Goal: Transaction & Acquisition: Purchase product/service

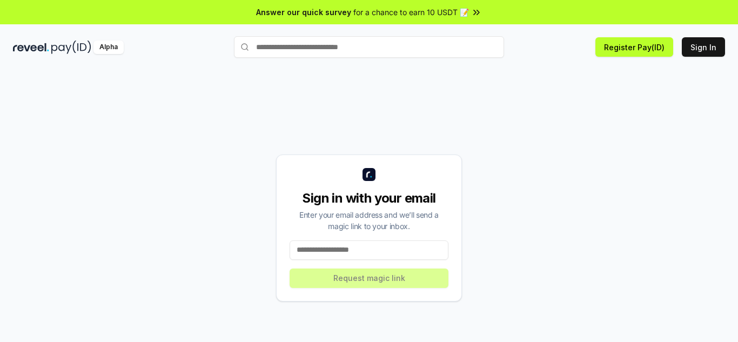
click at [393, 258] on input at bounding box center [369, 249] width 159 height 19
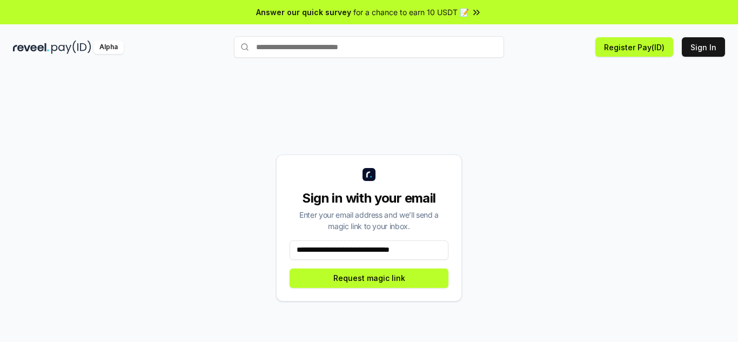
type input "**********"
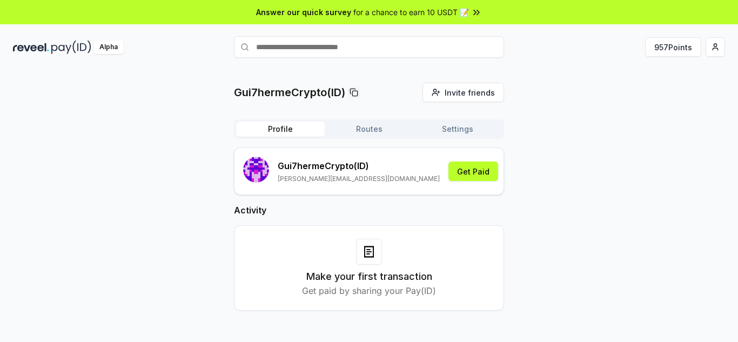
click at [476, 16] on icon at bounding box center [476, 12] width 11 height 11
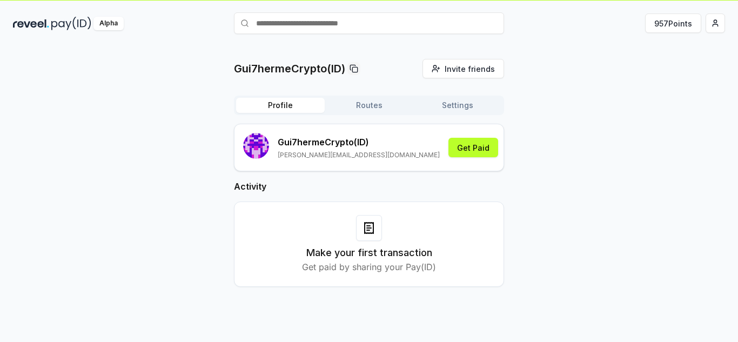
scroll to position [31, 0]
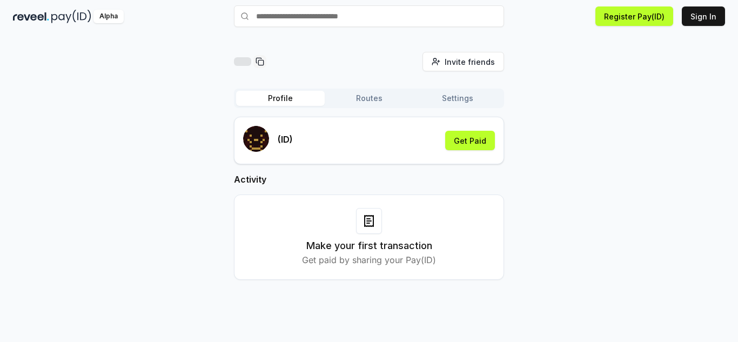
click at [366, 98] on button "Routes" at bounding box center [369, 98] width 89 height 15
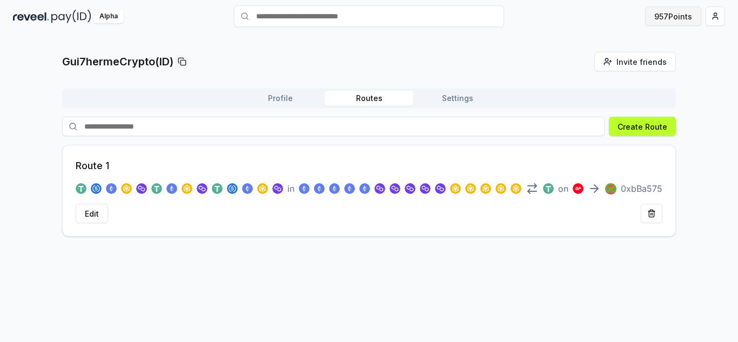
click at [679, 15] on button "957 Points" at bounding box center [673, 15] width 56 height 19
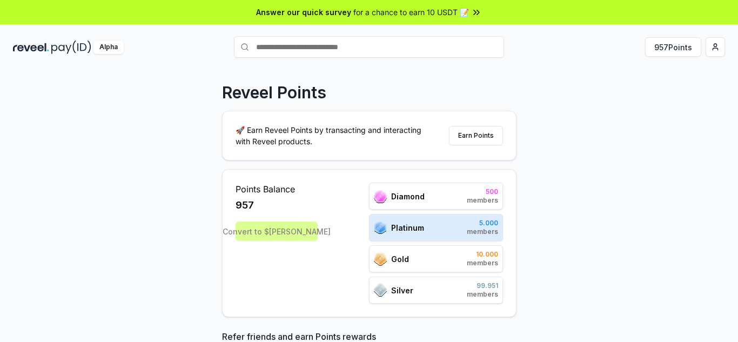
click at [418, 258] on div "Gold 10.000 members" at bounding box center [436, 258] width 134 height 27
click at [428, 281] on div "Silver 99.951 members" at bounding box center [436, 290] width 134 height 27
click at [450, 306] on div "Points Balance 957 Convert to $REVA Diamond 500 members Platinum 5.000 members …" at bounding box center [369, 243] width 295 height 148
drag, startPoint x: 447, startPoint y: 214, endPoint x: 445, endPoint y: 196, distance: 18.0
click at [447, 213] on div "Diamond 500 members Platinum 5.000 members Gold 10.000 members Silver 99.951 me…" at bounding box center [436, 243] width 134 height 121
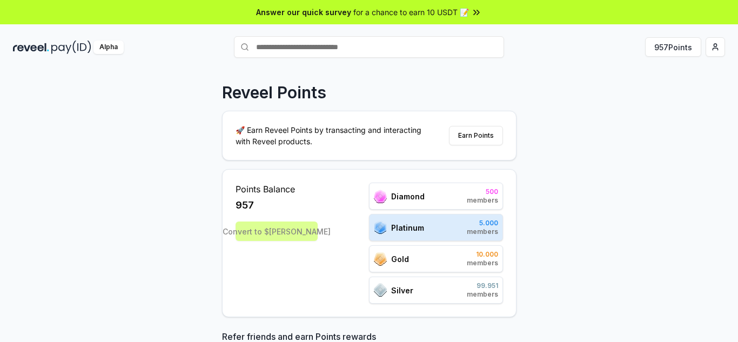
click at [444, 190] on div "Diamond 500 members" at bounding box center [436, 196] width 134 height 27
click at [476, 135] on button "Earn Points" at bounding box center [476, 135] width 54 height 19
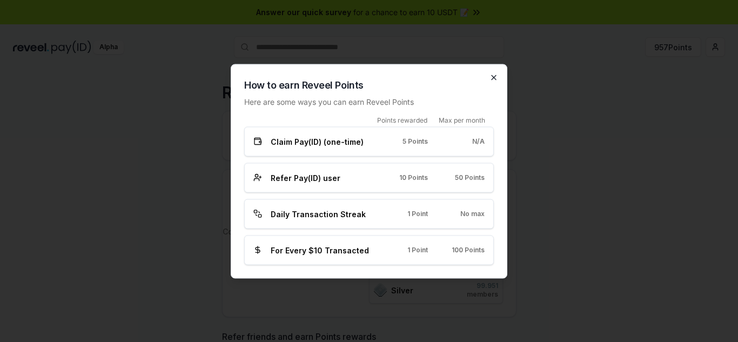
click at [497, 77] on icon "button" at bounding box center [494, 77] width 9 height 9
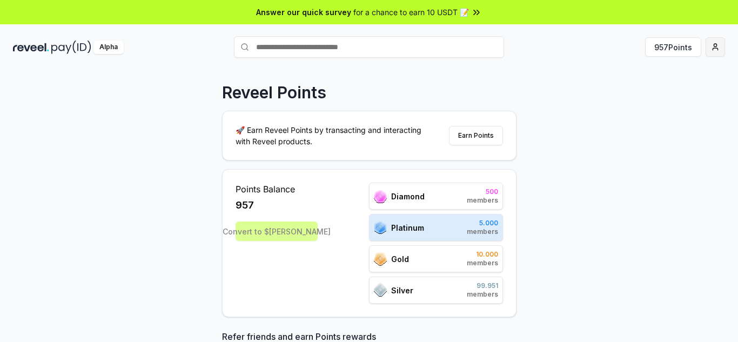
click at [713, 49] on html "Answer our quick survey for a chance to earn 10 USDT 📝 Alpha 957 Points Reveel …" at bounding box center [369, 171] width 738 height 342
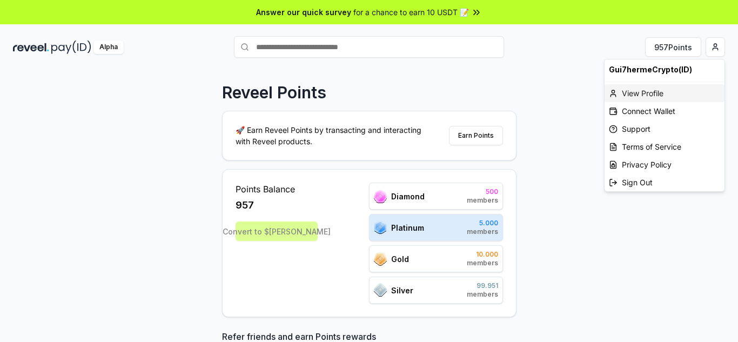
click at [644, 94] on div "View Profile" at bounding box center [665, 93] width 120 height 18
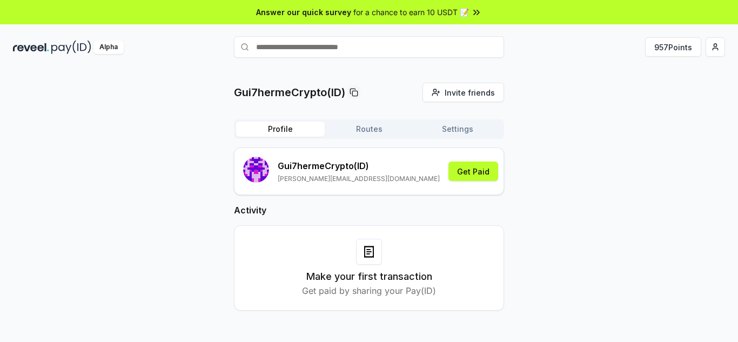
scroll to position [31, 0]
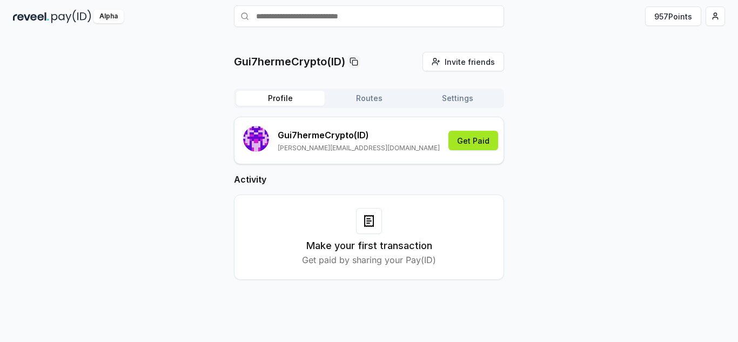
click at [466, 142] on button "Get Paid" at bounding box center [474, 140] width 50 height 19
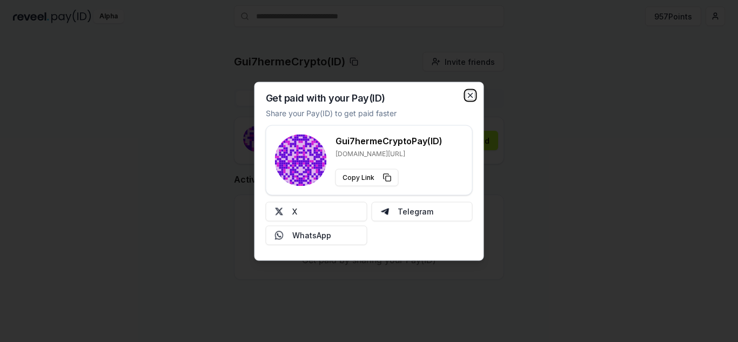
click at [470, 92] on icon "button" at bounding box center [470, 95] width 9 height 9
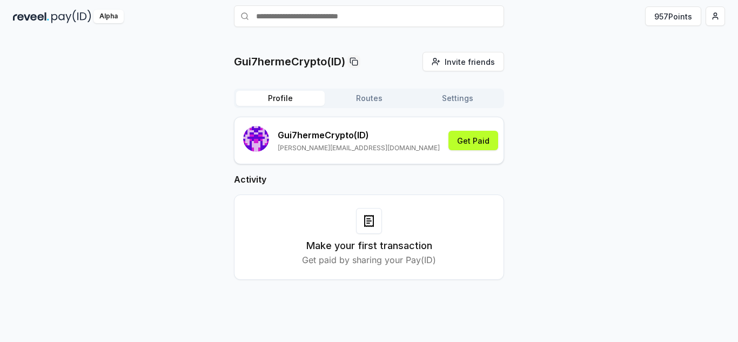
click at [370, 215] on icon at bounding box center [369, 221] width 13 height 13
drag, startPoint x: 393, startPoint y: 256, endPoint x: 477, endPoint y: 284, distance: 88.4
click at [393, 257] on p "Get paid by sharing your Pay(ID)" at bounding box center [369, 259] width 134 height 13
click at [517, 243] on div "Gui7hermeCrypto(ID) Invite friends Invite Profile Routes Settings Gui7hermeCryp…" at bounding box center [369, 174] width 712 height 245
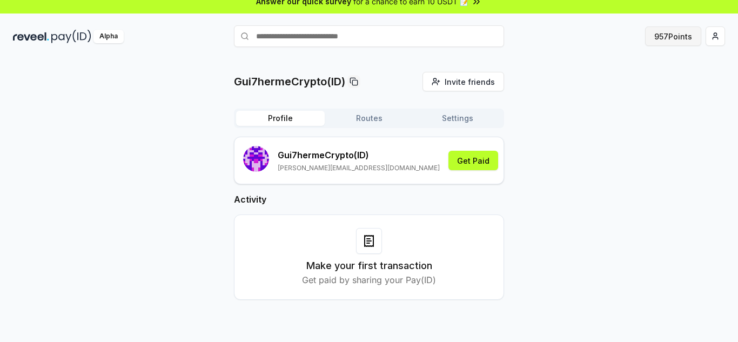
scroll to position [0, 0]
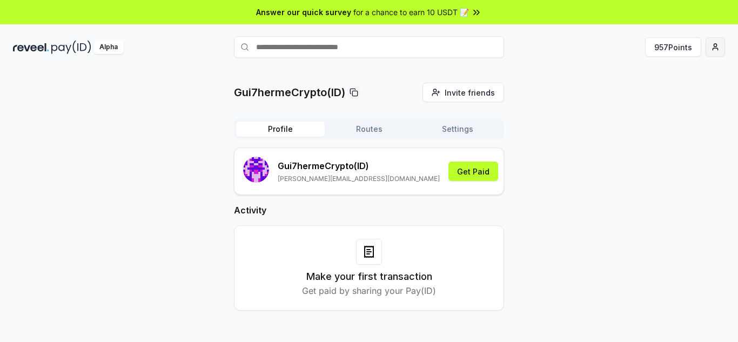
click at [714, 44] on html "Answer our quick survey for a chance to earn 10 USDT 📝 Alpha 957 Points Gui7her…" at bounding box center [369, 171] width 738 height 342
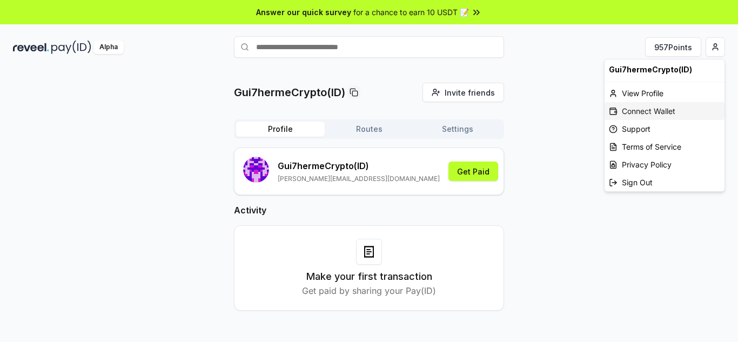
click at [659, 105] on div "Connect Wallet" at bounding box center [665, 111] width 120 height 18
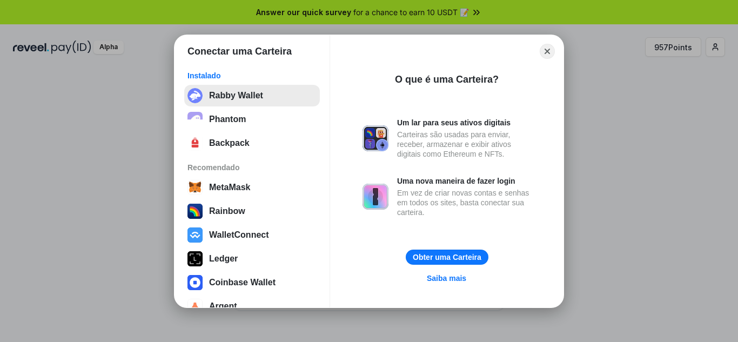
click at [232, 97] on button "Rabby Wallet" at bounding box center [252, 96] width 136 height 22
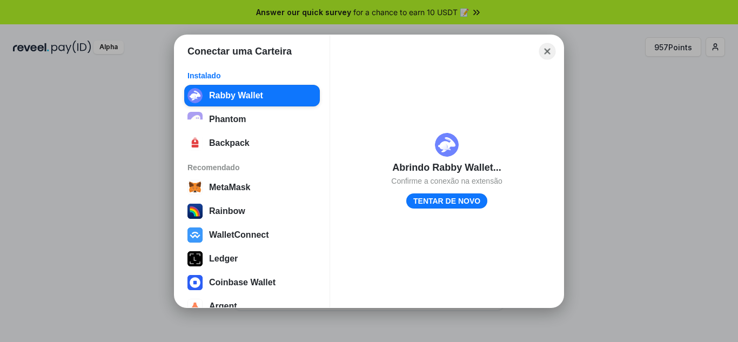
click at [549, 54] on button "Close" at bounding box center [547, 51] width 17 height 17
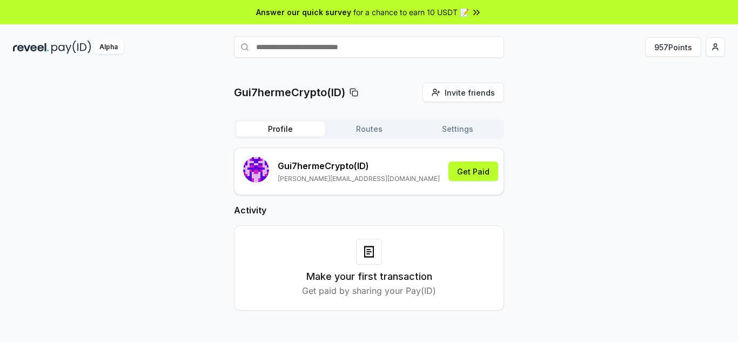
click at [367, 125] on button "Routes" at bounding box center [369, 129] width 89 height 15
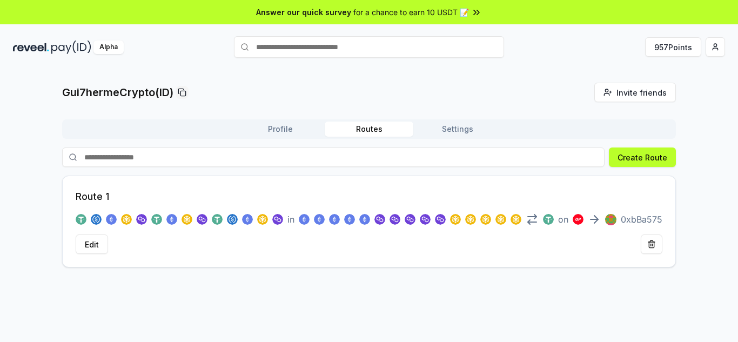
click at [471, 129] on button "Settings" at bounding box center [457, 129] width 89 height 15
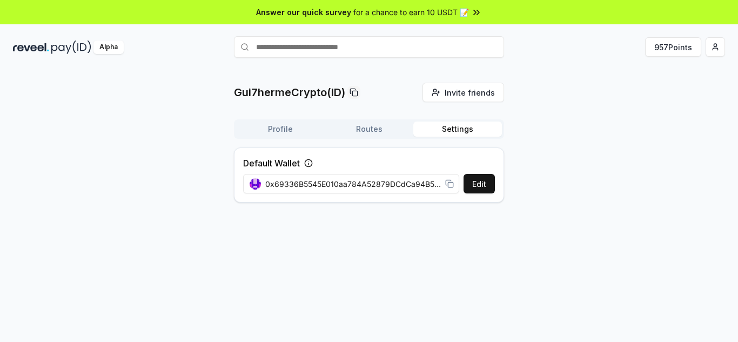
click at [453, 187] on rect at bounding box center [450, 184] width 5 height 5
click at [288, 125] on button "Profile" at bounding box center [280, 129] width 89 height 15
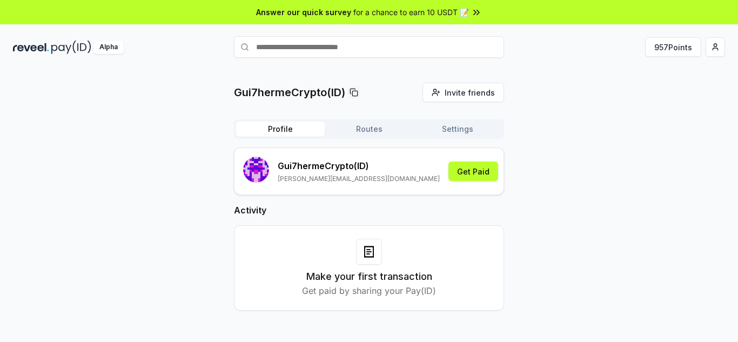
click at [356, 42] on input "text" at bounding box center [369, 47] width 270 height 22
click at [365, 165] on p "Gui7hermeCrypto (ID)" at bounding box center [359, 165] width 162 height 13
click at [375, 168] on p "Gui7hermeCrypto (ID)" at bounding box center [359, 165] width 162 height 13
drag, startPoint x: 370, startPoint y: 163, endPoint x: 343, endPoint y: 163, distance: 26.5
click at [343, 163] on p "Gui7hermeCrypto (ID)" at bounding box center [359, 165] width 162 height 13
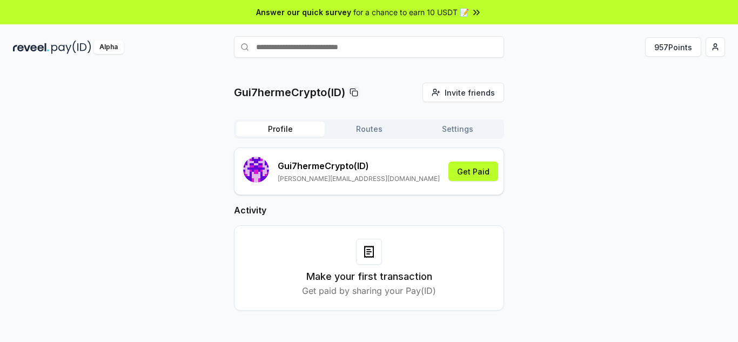
click at [338, 168] on p "Gui7hermeCrypto (ID)" at bounding box center [359, 165] width 162 height 13
drag, startPoint x: 351, startPoint y: 165, endPoint x: 272, endPoint y: 162, distance: 78.5
click at [272, 162] on div "Gui7hermeCrypto (ID) guilherme.itokazu.crypto@gmail.com" at bounding box center [341, 171] width 197 height 29
copy p "Gui7hermeCrypto"
click at [378, 48] on input "text" at bounding box center [369, 47] width 270 height 22
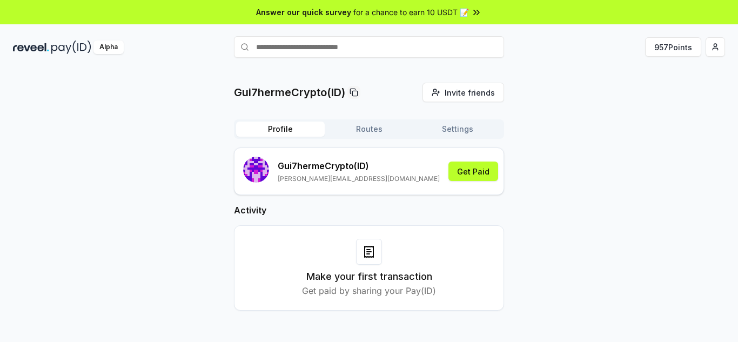
paste input "**********"
type input "**********"
click at [299, 66] on div "Gui7hermeCrypto" at bounding box center [270, 68] width 62 height 11
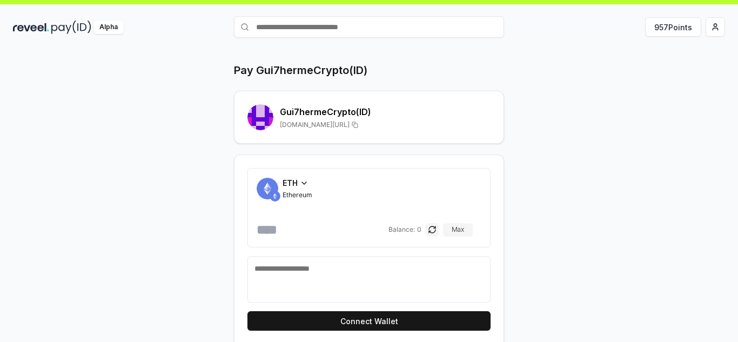
scroll to position [31, 0]
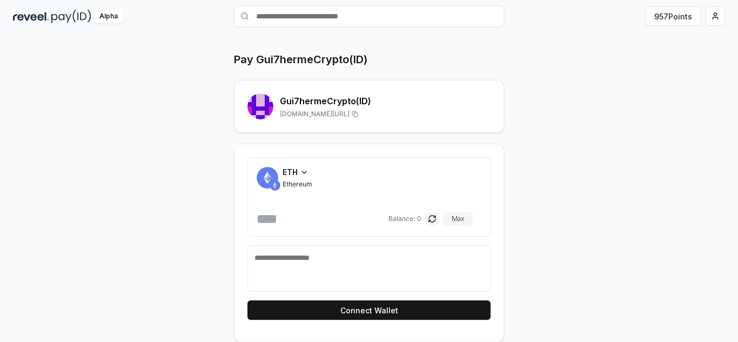
click at [299, 171] on div "ETH" at bounding box center [298, 171] width 30 height 11
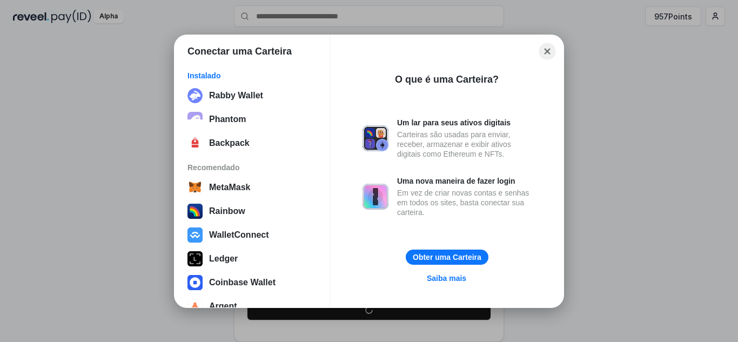
click at [547, 55] on button "Close" at bounding box center [547, 51] width 17 height 17
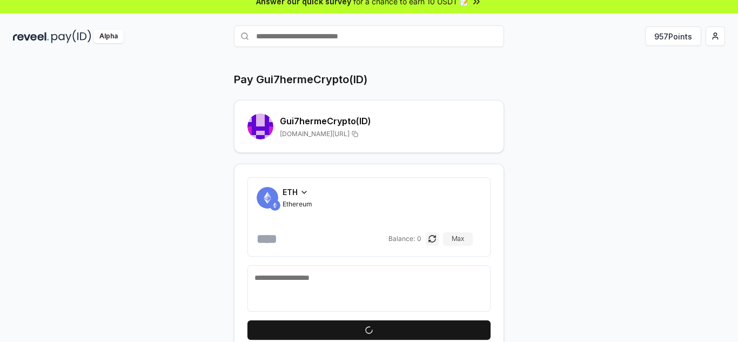
scroll to position [0, 0]
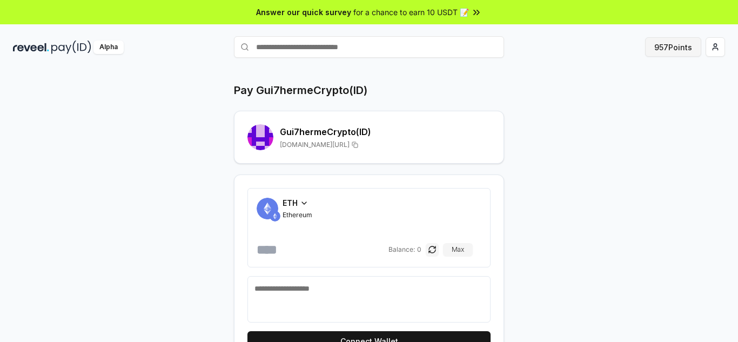
click at [688, 49] on button "957 Points" at bounding box center [673, 46] width 56 height 19
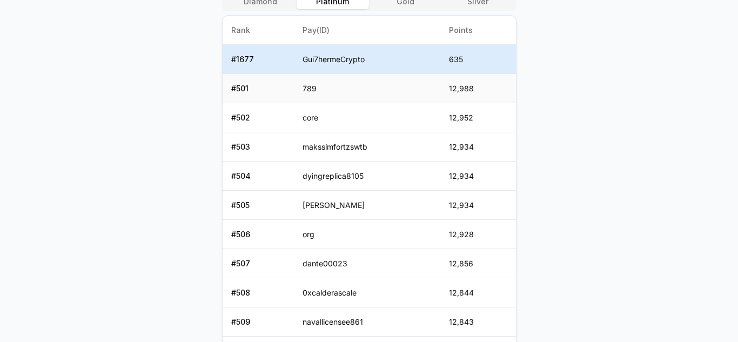
scroll to position [429, 0]
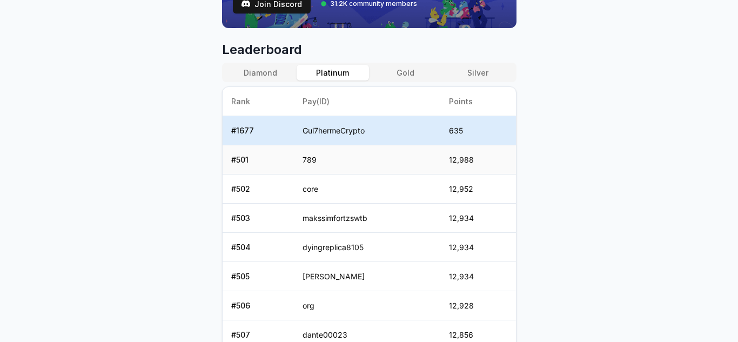
click at [303, 164] on td "789" at bounding box center [367, 159] width 147 height 29
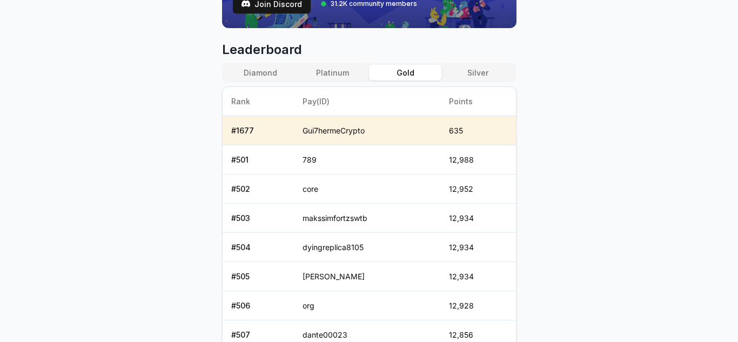
click at [401, 80] on button "Gold" at bounding box center [405, 73] width 72 height 16
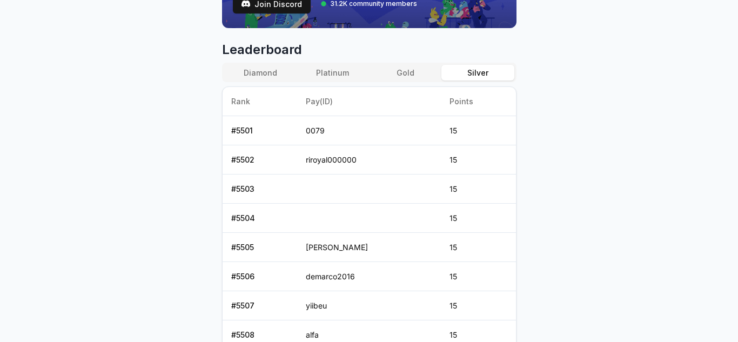
click at [472, 75] on button "Silver" at bounding box center [478, 73] width 72 height 16
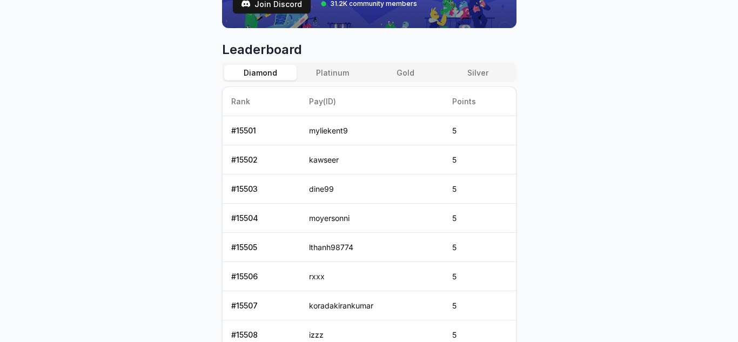
click at [282, 76] on button "Diamond" at bounding box center [260, 73] width 72 height 16
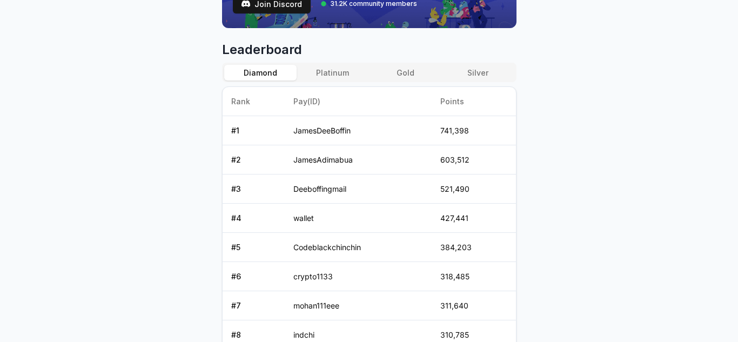
click at [347, 81] on div "Diamond Platinum Gold Silver" at bounding box center [369, 72] width 295 height 19
click at [344, 76] on button "Platinum" at bounding box center [333, 73] width 72 height 16
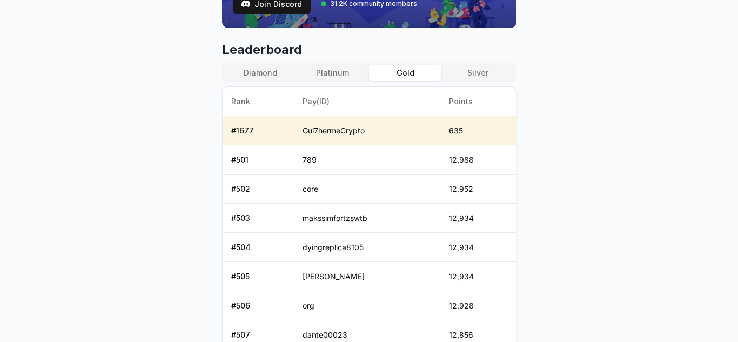
click at [409, 79] on button "Gold" at bounding box center [405, 73] width 72 height 16
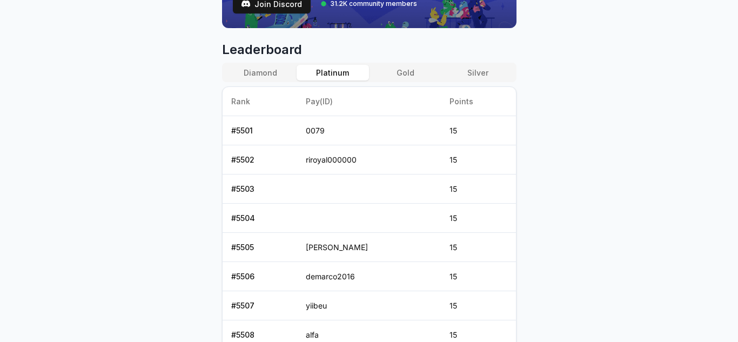
click at [342, 70] on button "Platinum" at bounding box center [333, 73] width 72 height 16
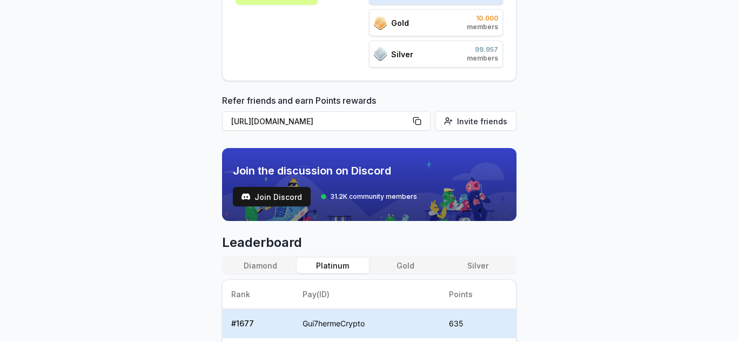
scroll to position [0, 0]
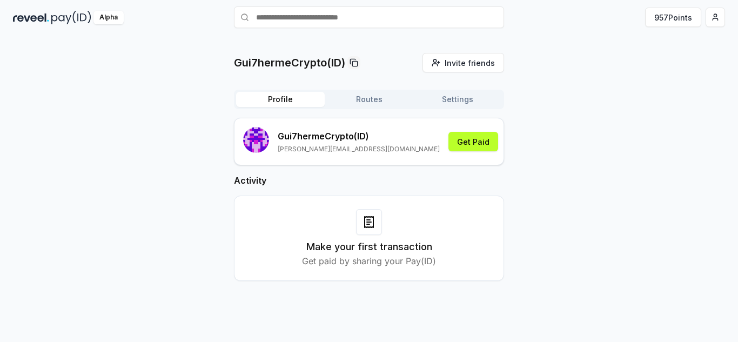
scroll to position [31, 0]
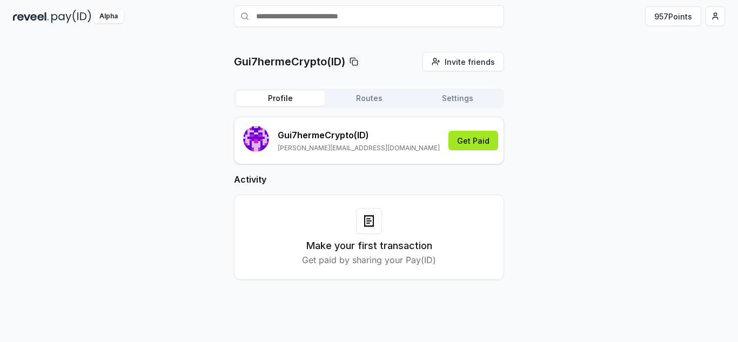
click at [465, 135] on button "Get Paid" at bounding box center [474, 140] width 50 height 19
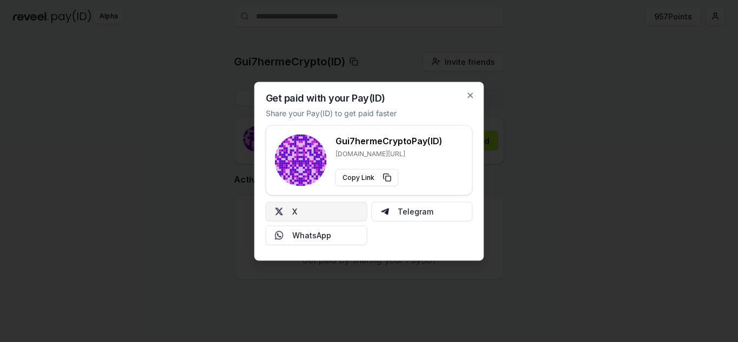
click at [319, 216] on button "X" at bounding box center [317, 211] width 102 height 19
click at [390, 178] on button "Copy Link" at bounding box center [367, 177] width 63 height 17
click at [468, 101] on div "Get paid with your Pay(ID) Share your Pay(ID) to get paid faster Gui7hermeCrypt…" at bounding box center [370, 171] width 230 height 179
click at [472, 94] on icon "button" at bounding box center [471, 95] width 4 height 4
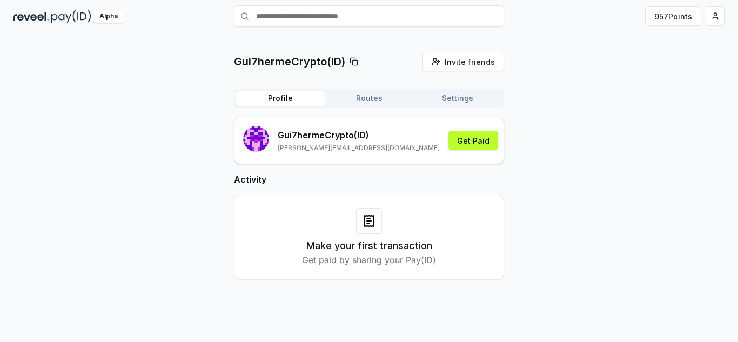
click at [377, 100] on button "Routes" at bounding box center [369, 98] width 89 height 15
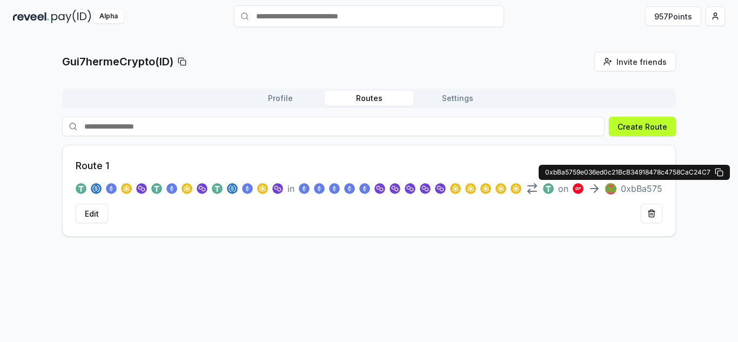
click at [658, 190] on p "0xbBa575" at bounding box center [642, 188] width 42 height 13
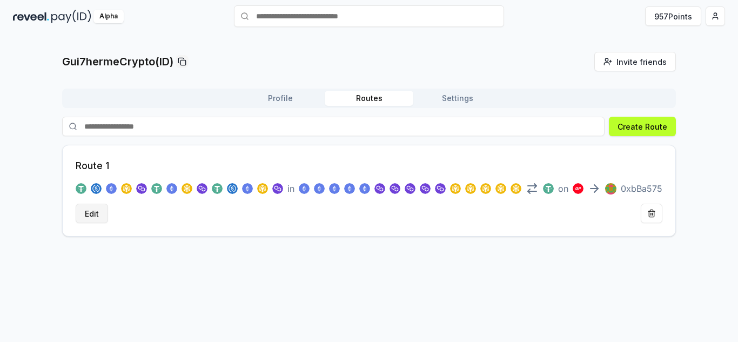
click at [95, 217] on button "Edit" at bounding box center [92, 213] width 32 height 19
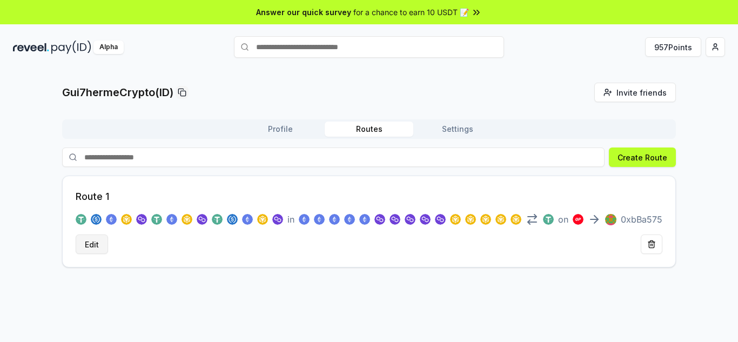
click at [90, 251] on button "Edit" at bounding box center [92, 244] width 32 height 19
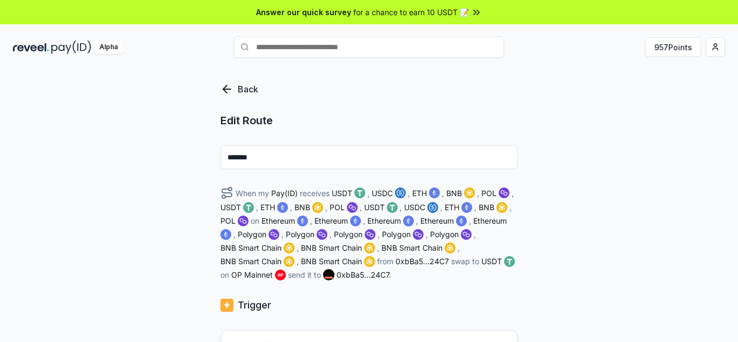
drag, startPoint x: 395, startPoint y: 193, endPoint x: 375, endPoint y: 195, distance: 20.6
click at [375, 195] on div "When my Pay(ID) receives USDT , USDC , ETH , BNB , POL , USDT , ETH , BNB , POL…" at bounding box center [368, 233] width 297 height 94
copy span "U"
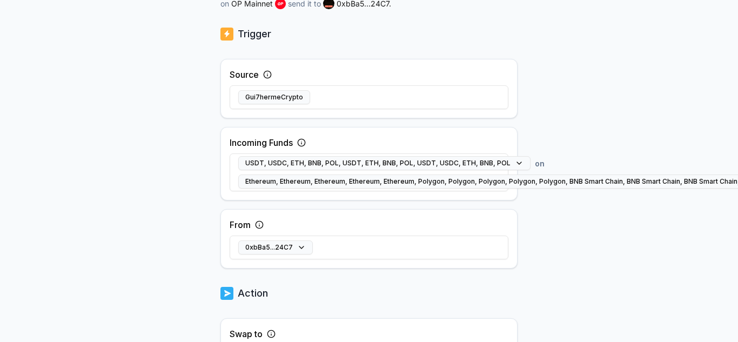
scroll to position [432, 0]
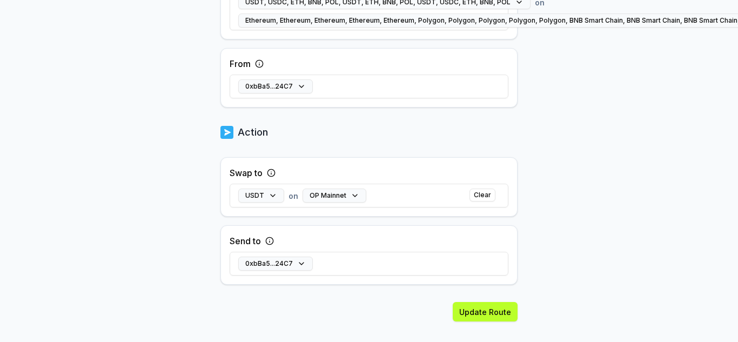
click at [338, 262] on div "0xbBa5...24C7" at bounding box center [369, 263] width 279 height 31
click at [305, 264] on button "0xbBa5...24C7" at bounding box center [275, 264] width 75 height 14
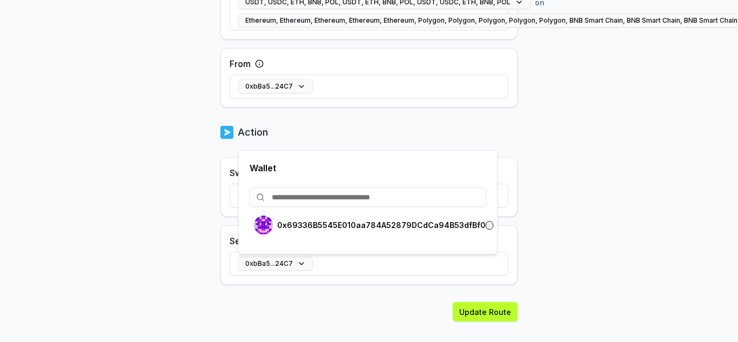
click at [308, 199] on input at bounding box center [368, 197] width 237 height 19
paste input "****"
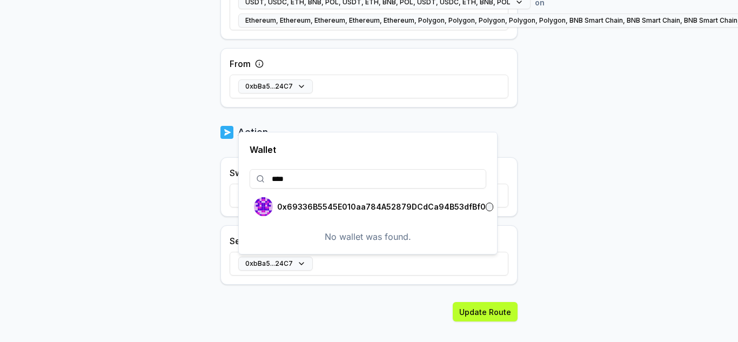
type input "****"
drag, startPoint x: 303, startPoint y: 183, endPoint x: 253, endPoint y: 183, distance: 49.7
click at [253, 183] on input "****" at bounding box center [368, 178] width 237 height 19
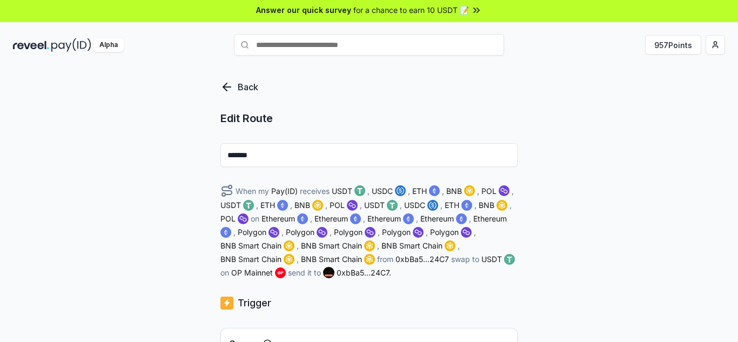
scroll to position [0, 0]
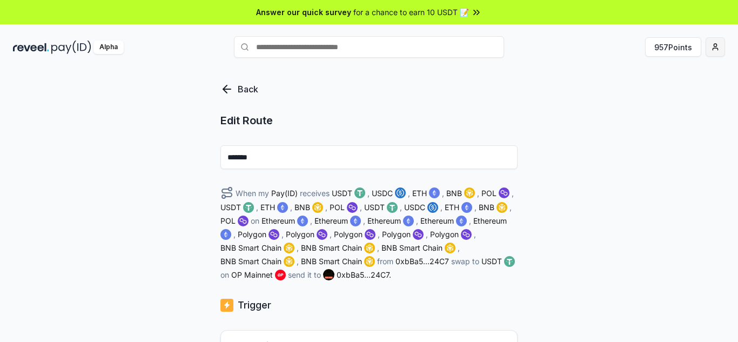
click at [718, 42] on html "Answer our quick survey for a chance to earn 10 USDT 📝 Alpha 957 Points Back Ed…" at bounding box center [369, 171] width 738 height 342
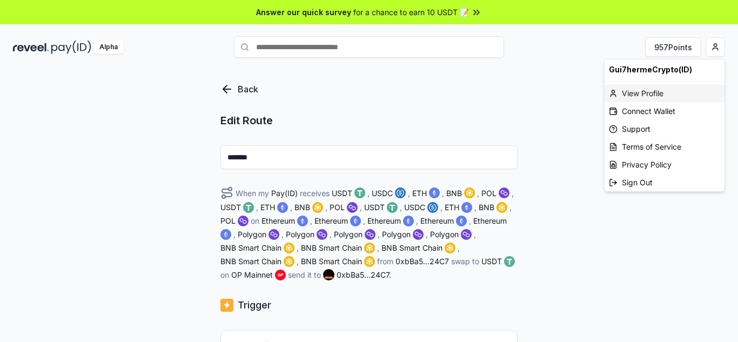
click at [650, 91] on div "View Profile" at bounding box center [665, 93] width 120 height 18
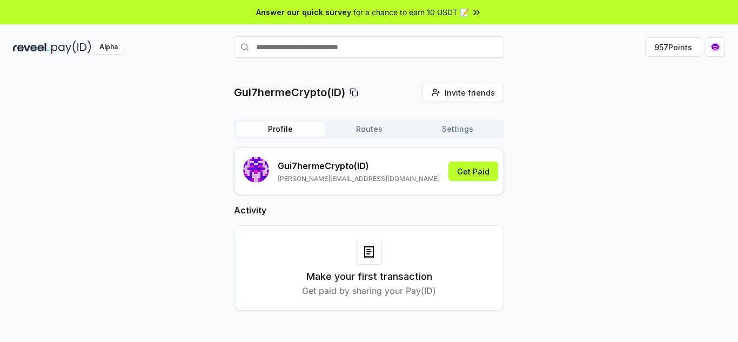
click at [19, 46] on img at bounding box center [31, 48] width 36 height 14
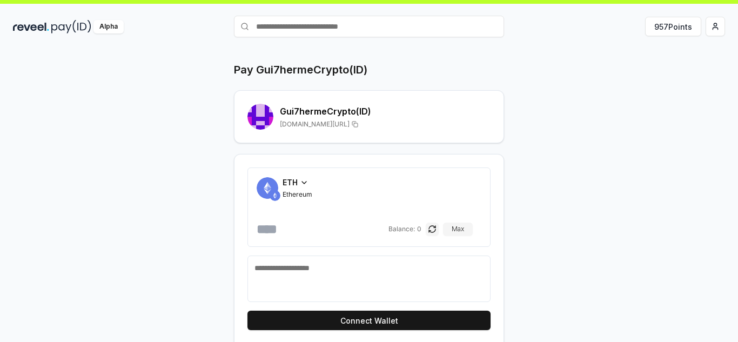
scroll to position [31, 0]
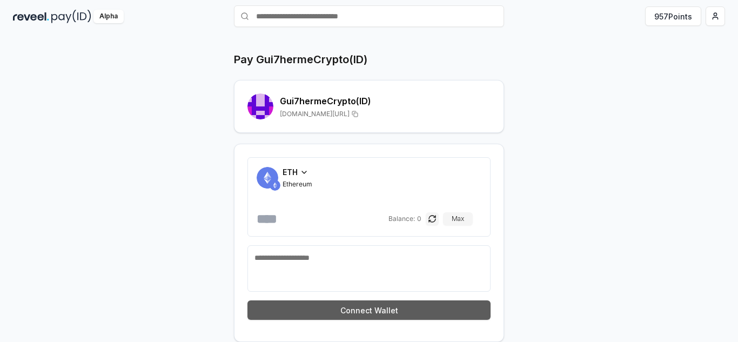
click at [429, 304] on button "Connect Wallet" at bounding box center [369, 309] width 243 height 19
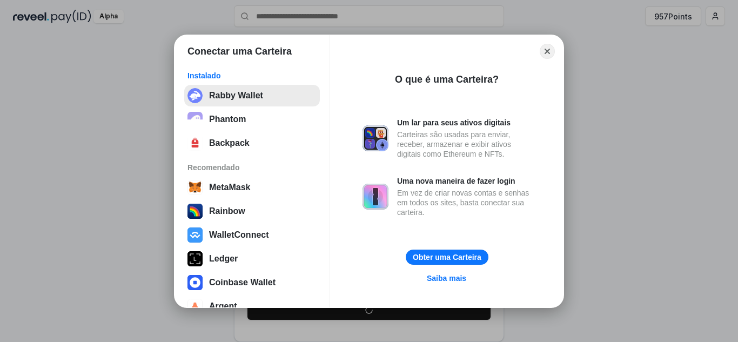
click at [230, 98] on button "Rabby Wallet" at bounding box center [252, 96] width 136 height 22
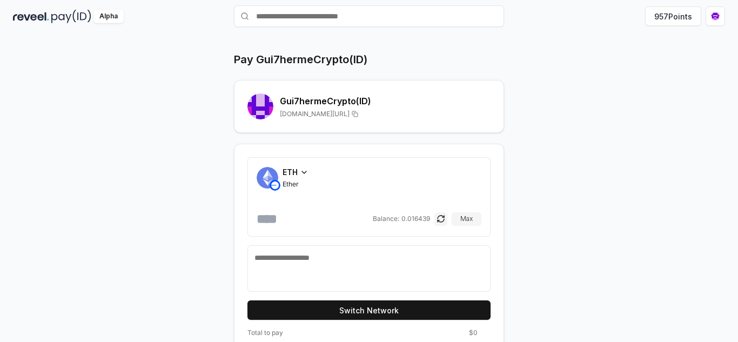
click at [299, 173] on div "ETH" at bounding box center [296, 171] width 26 height 11
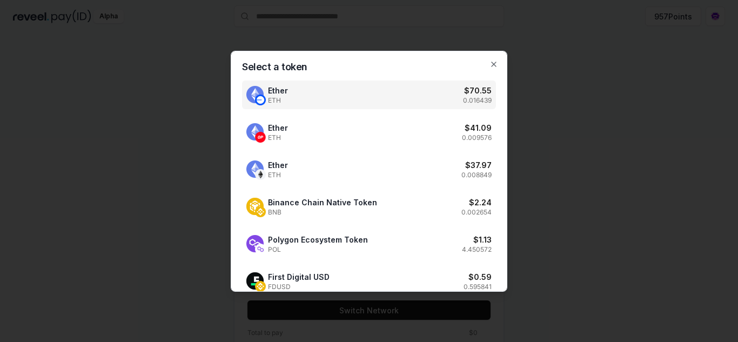
click at [573, 135] on div at bounding box center [369, 171] width 738 height 342
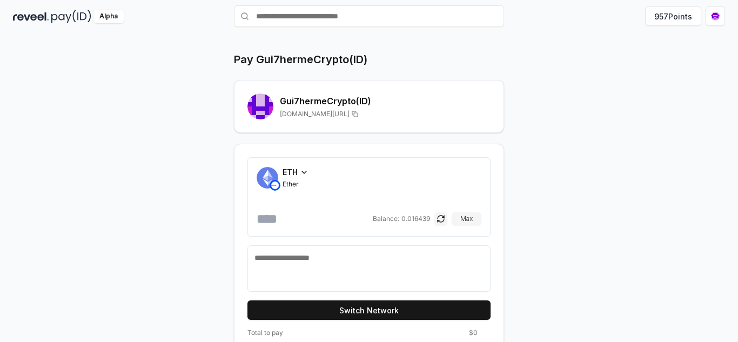
click at [304, 172] on icon at bounding box center [304, 172] width 9 height 9
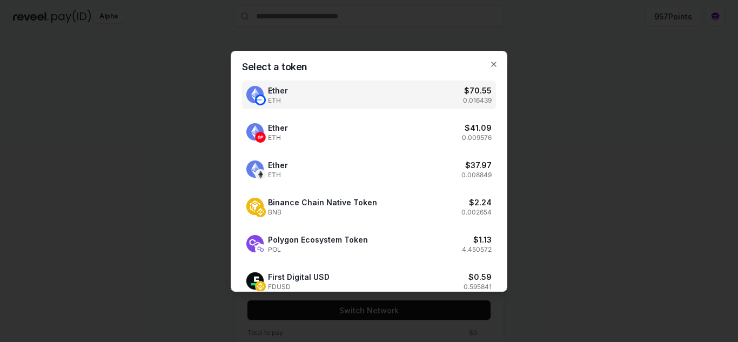
click at [609, 128] on div at bounding box center [369, 171] width 738 height 342
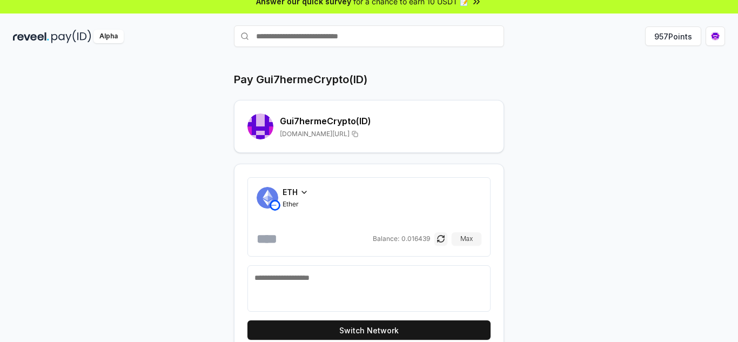
scroll to position [0, 0]
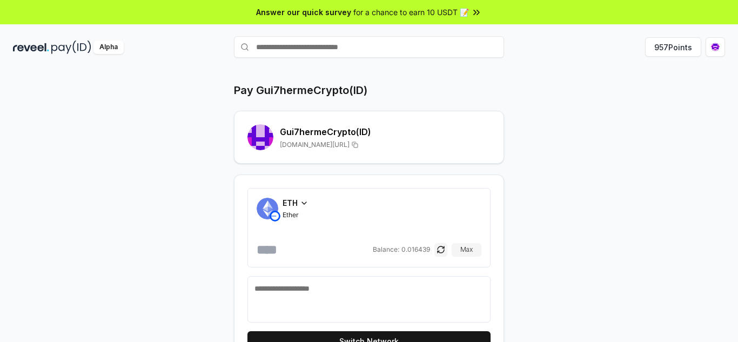
click at [309, 201] on icon at bounding box center [304, 203] width 9 height 9
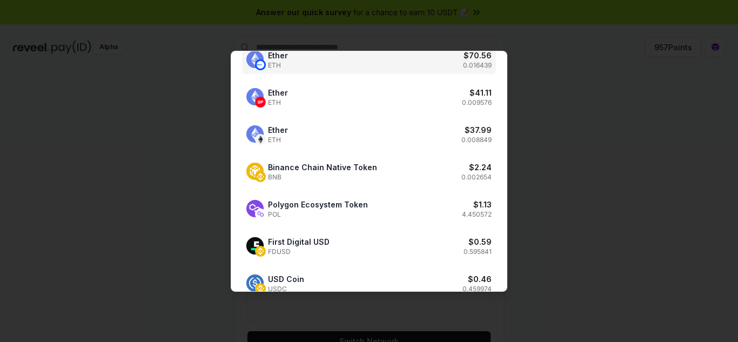
scroll to position [54, 0]
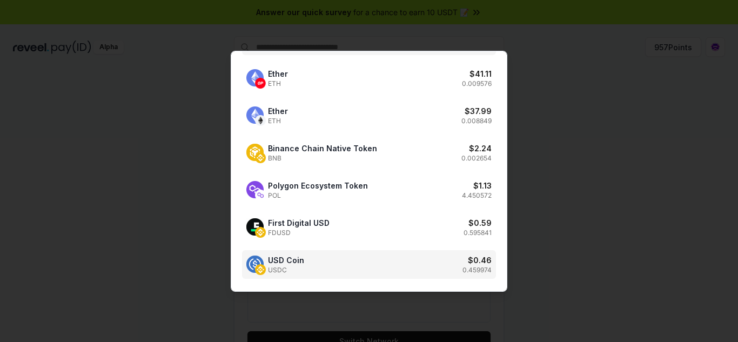
click at [342, 273] on div "USD Coin USDC $ 0.46 0.459974" at bounding box center [369, 264] width 254 height 29
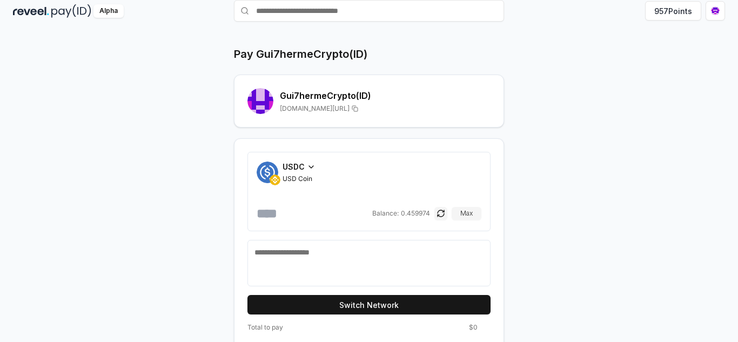
scroll to position [52, 0]
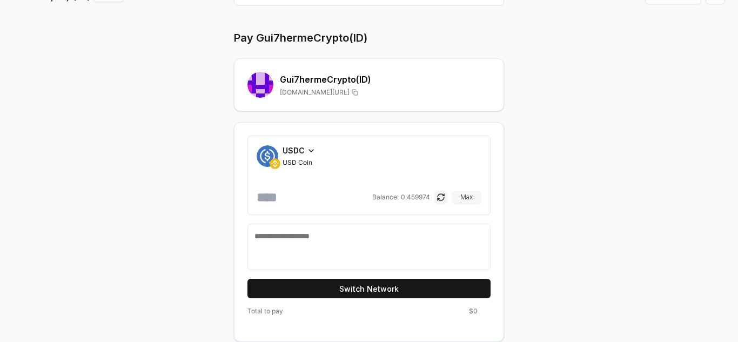
click at [473, 197] on button "Max" at bounding box center [467, 197] width 30 height 13
type input "********"
click at [345, 257] on textarea at bounding box center [369, 247] width 229 height 32
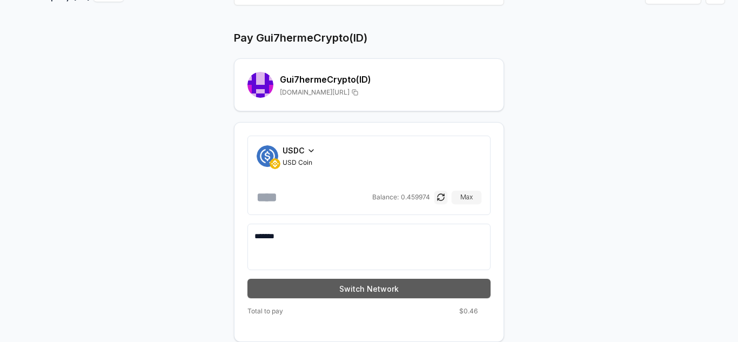
type textarea "*******"
click at [403, 296] on button "Switch Network" at bounding box center [369, 288] width 243 height 19
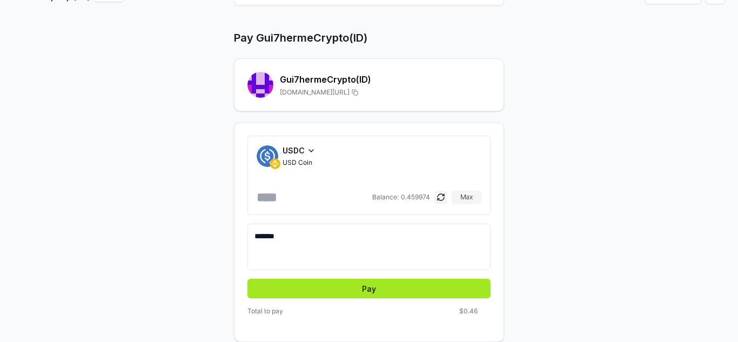
click at [427, 291] on button "Pay" at bounding box center [369, 288] width 243 height 19
click at [367, 290] on button "Pay" at bounding box center [369, 288] width 243 height 19
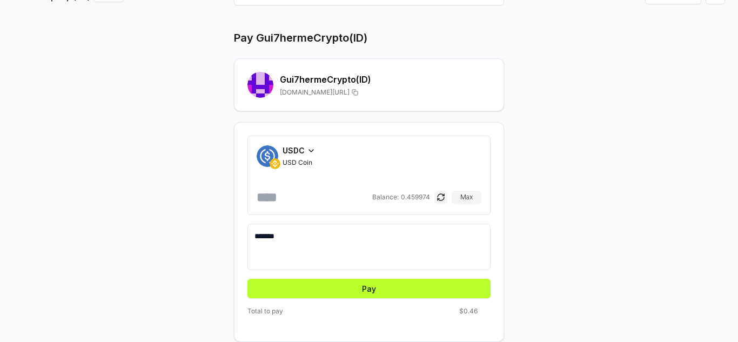
click at [701, 107] on div "Pay Gui7hermeCrypto(ID) Gui7hermeCrypto (ID) [DOMAIN_NAME][URL] USDC USD Coin *…" at bounding box center [369, 165] width 738 height 312
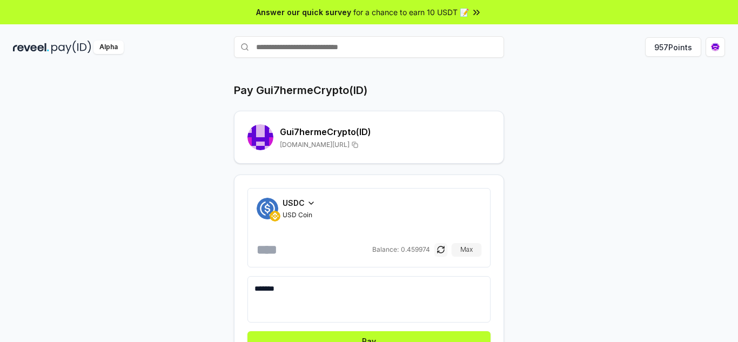
click at [441, 249] on button "button" at bounding box center [441, 249] width 13 height 13
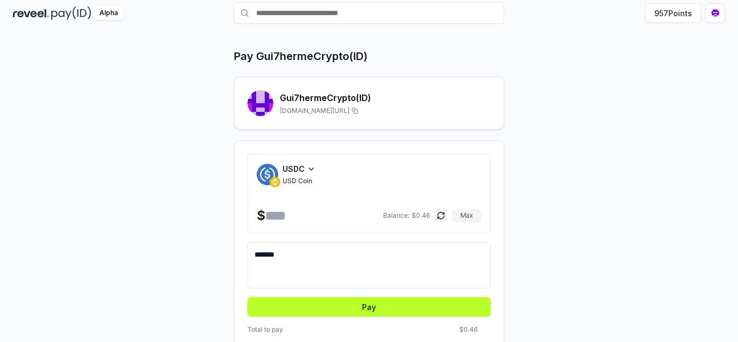
scroll to position [52, 0]
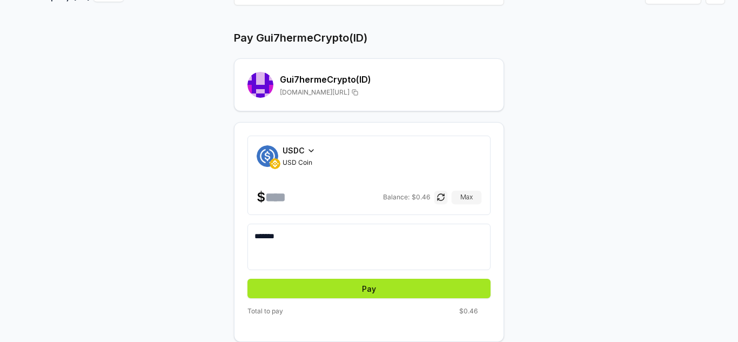
click at [397, 292] on button "Pay" at bounding box center [369, 288] width 243 height 19
click at [360, 279] on button "Pay" at bounding box center [369, 288] width 243 height 19
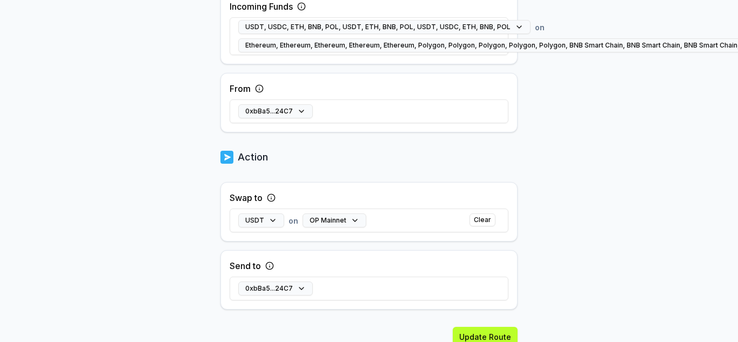
scroll to position [450, 0]
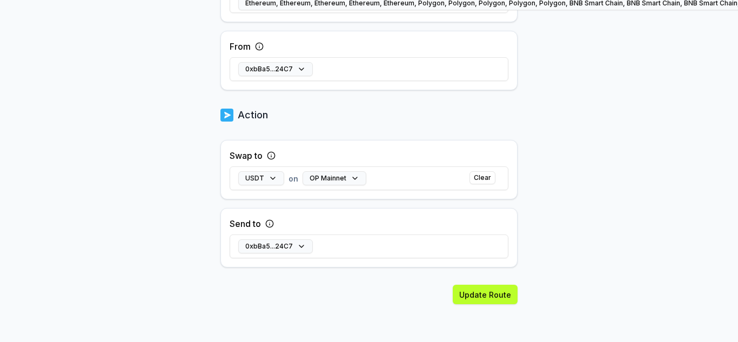
click at [319, 250] on div "0xbBa5...24C7" at bounding box center [369, 246] width 279 height 31
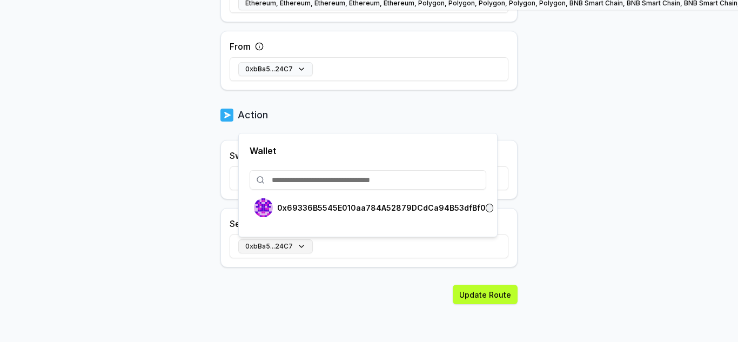
click at [303, 246] on button "0xbBa5...24C7" at bounding box center [275, 246] width 75 height 14
click at [306, 184] on input at bounding box center [368, 179] width 237 height 19
click at [324, 181] on input at bounding box center [368, 179] width 237 height 19
paste input "**********"
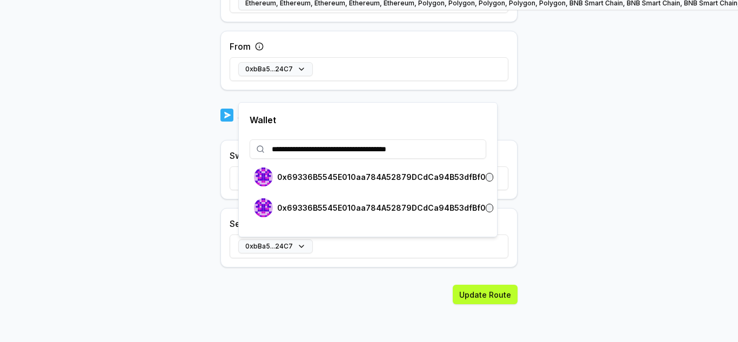
type input "**********"
click at [486, 296] on button "Update Route" at bounding box center [485, 294] width 65 height 19
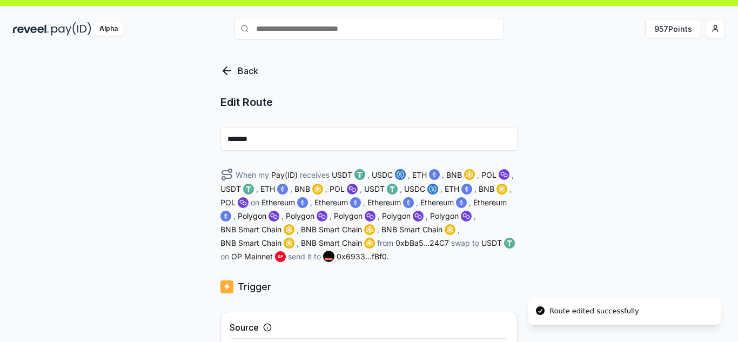
scroll to position [17, 0]
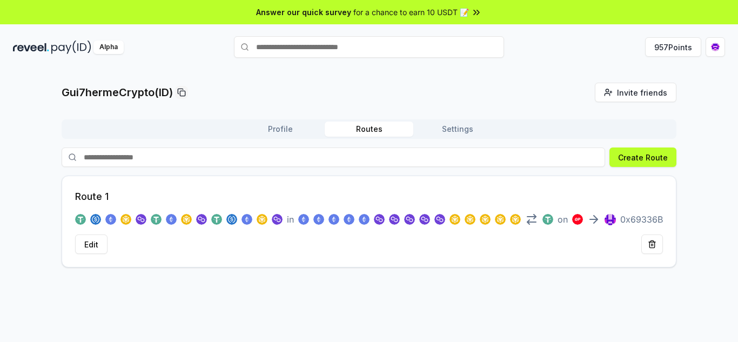
click at [364, 223] on img at bounding box center [364, 219] width 11 height 11
click at [88, 240] on button "Edit" at bounding box center [91, 244] width 32 height 19
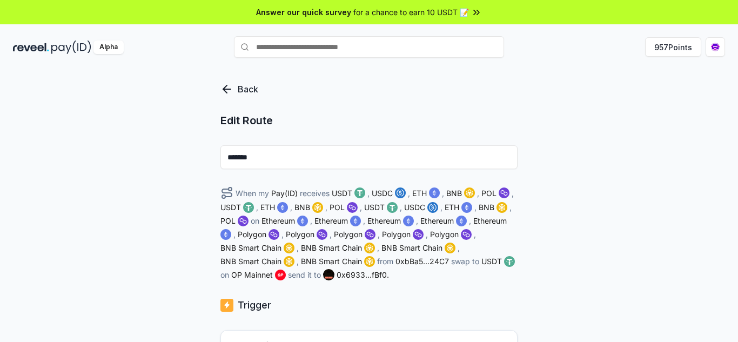
click at [271, 210] on span "ETH" at bounding box center [267, 207] width 15 height 11
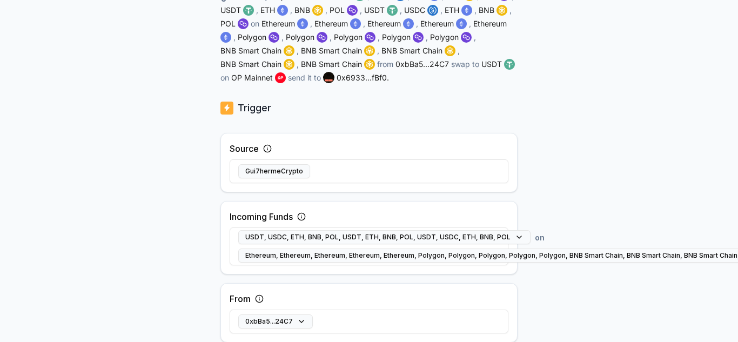
scroll to position [216, 0]
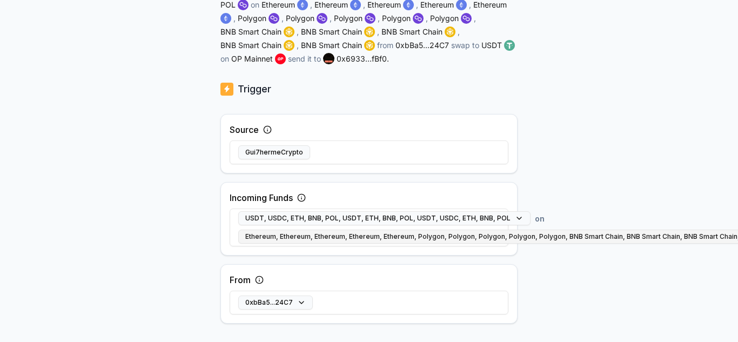
click at [536, 240] on button "Ethereum, Ethereum, Ethereum, Ethereum, Ethereum, Polygon, Polygon, Polygon, Po…" at bounding box center [555, 237] width 634 height 14
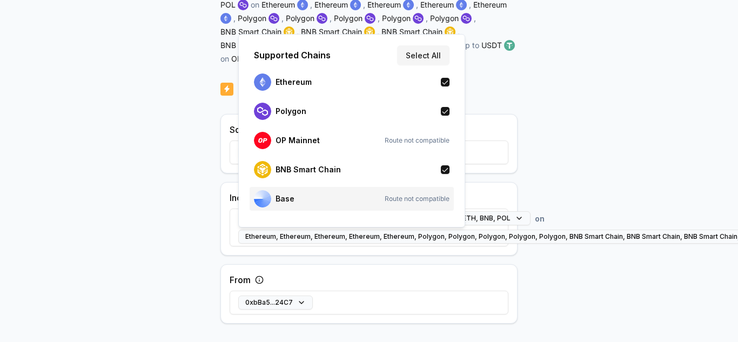
click at [425, 202] on span "Route not compatible" at bounding box center [417, 199] width 65 height 9
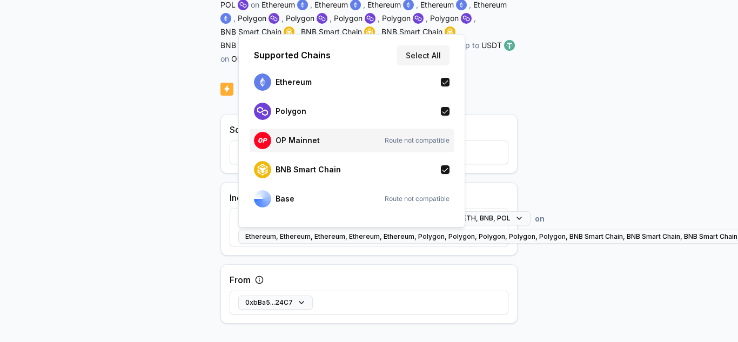
click at [414, 144] on span "Route not compatible" at bounding box center [417, 140] width 65 height 9
click at [552, 128] on div "Back Edit Route ******* When my Pay(ID) receives USDT , USDC , ETH , BNB , POL …" at bounding box center [369, 1] width 738 height 312
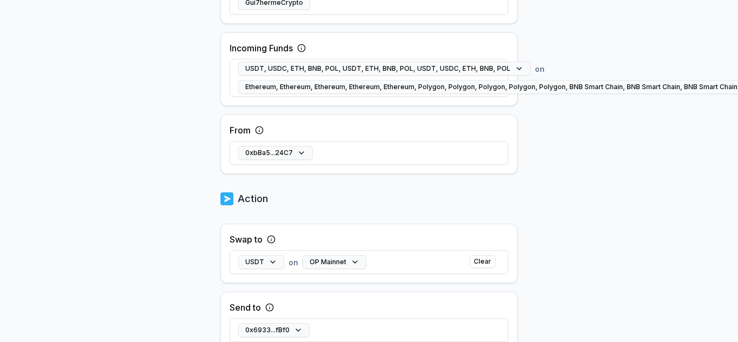
scroll to position [378, 0]
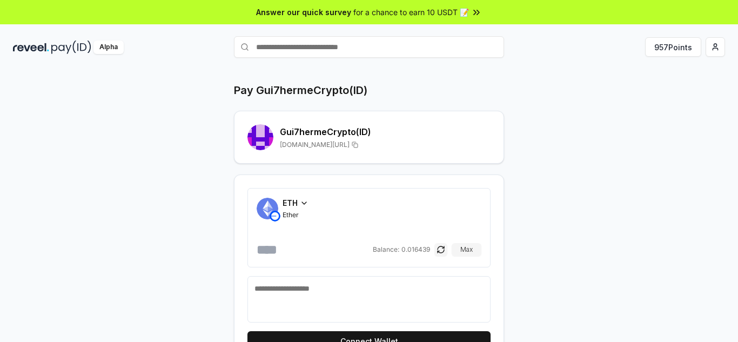
click at [721, 136] on div "Pay Gui7hermeCrypto(ID) Gui7hermeCrypto (ID) [DOMAIN_NAME][URL] ETH Ether Balan…" at bounding box center [369, 217] width 738 height 312
click at [295, 202] on span "ETH" at bounding box center [290, 202] width 15 height 11
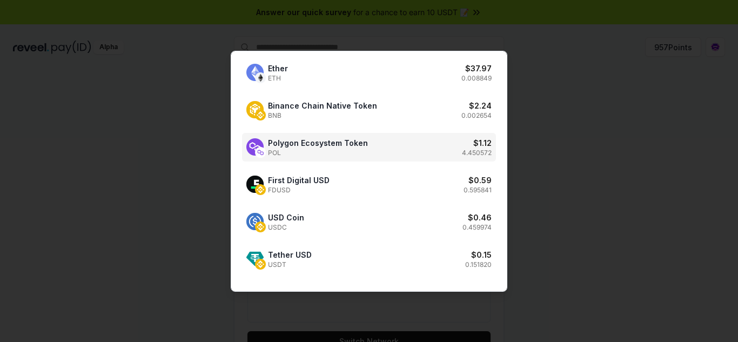
scroll to position [98, 0]
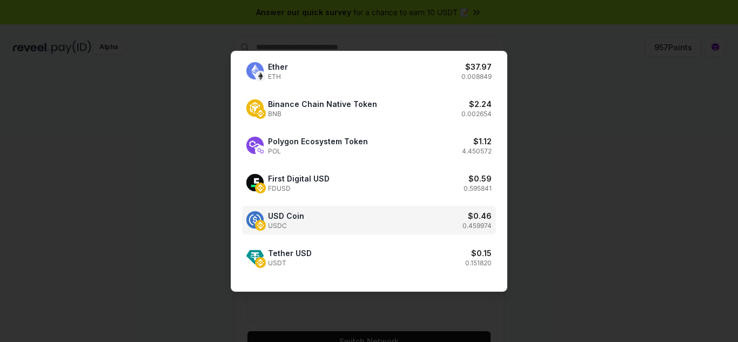
click at [335, 222] on div "USD Coin USDC $ 0.46 0.459974" at bounding box center [369, 220] width 254 height 29
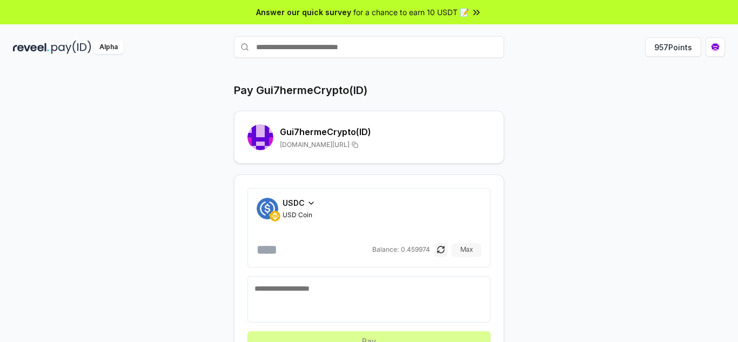
click at [459, 250] on button "Max" at bounding box center [467, 249] width 30 height 13
type input "********"
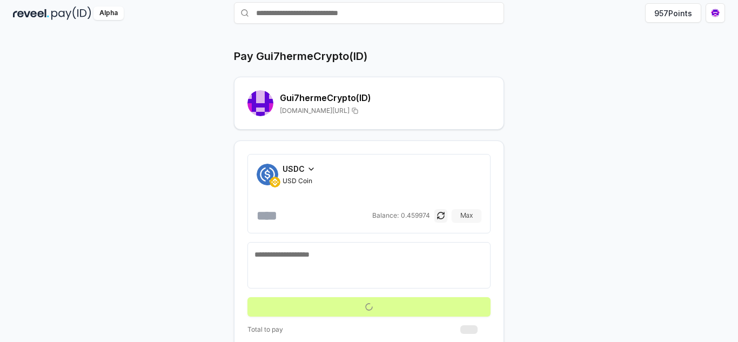
scroll to position [52, 0]
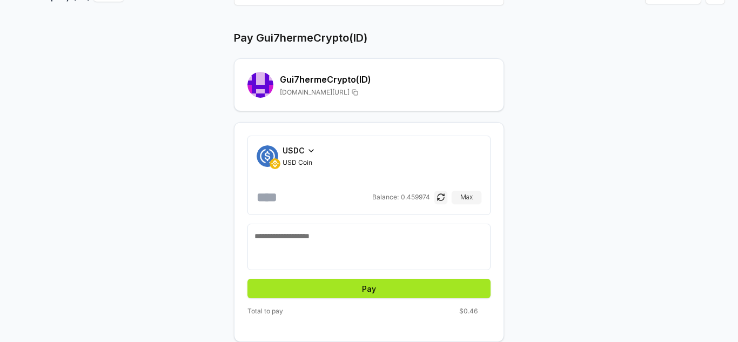
click at [399, 284] on button "Pay" at bounding box center [369, 288] width 243 height 19
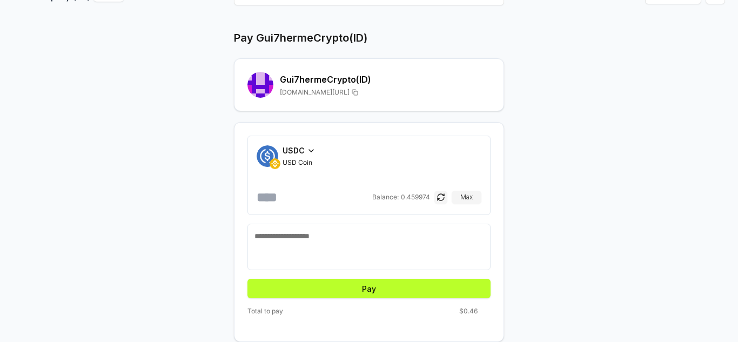
scroll to position [0, 0]
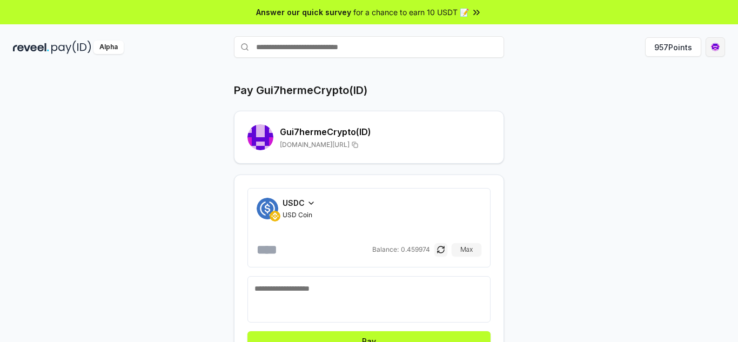
click at [721, 45] on html "Answer our quick survey for a chance to earn 10 USDT 📝 Alpha 957 Points Pay Gui…" at bounding box center [369, 171] width 738 height 342
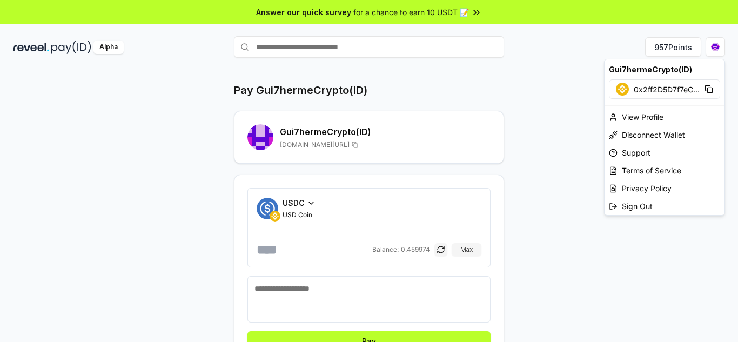
click at [424, 331] on html "Answer our quick survey for a chance to earn 10 USDT 📝 Alpha 957 Points Pay Gui…" at bounding box center [369, 171] width 738 height 342
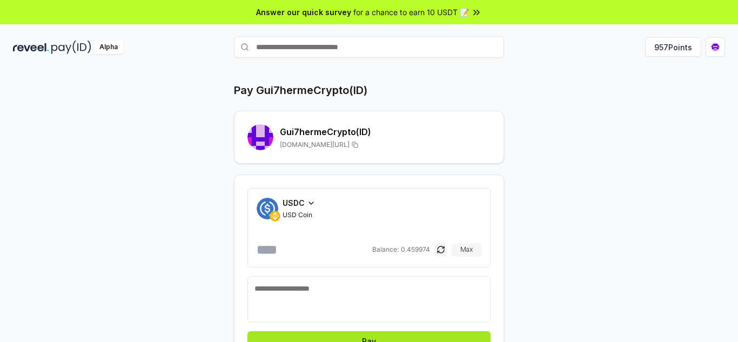
click at [426, 334] on button "Pay" at bounding box center [369, 340] width 243 height 19
click at [713, 155] on div "Pay Gui7hermeCrypto(ID) Gui7hermeCrypto (ID) [DOMAIN_NAME][URL] USDC USD Coin *…" at bounding box center [369, 217] width 738 height 312
click at [405, 337] on button "Pay" at bounding box center [369, 340] width 243 height 19
click at [333, 120] on div "Gui7hermeCrypto (ID) [DOMAIN_NAME][URL]" at bounding box center [369, 137] width 270 height 53
click at [345, 140] on div "Gui7hermeCrypto (ID) [DOMAIN_NAME][URL]" at bounding box center [385, 137] width 211 height 24
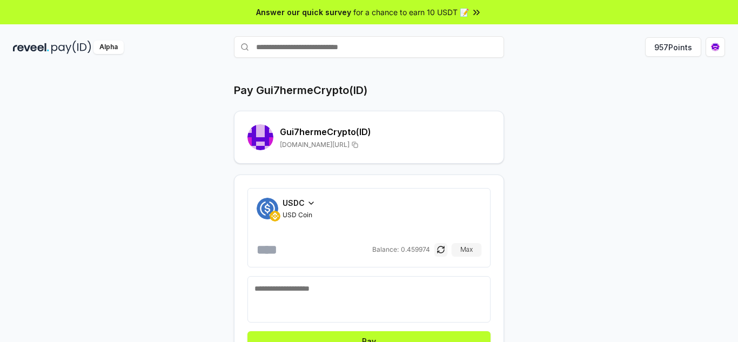
drag, startPoint x: 377, startPoint y: 146, endPoint x: 323, endPoint y: 150, distance: 54.2
click at [323, 150] on div "Gui7hermeCrypto (ID) [DOMAIN_NAME][URL]" at bounding box center [369, 137] width 270 height 53
copy span "Gui7hermeCrypto"
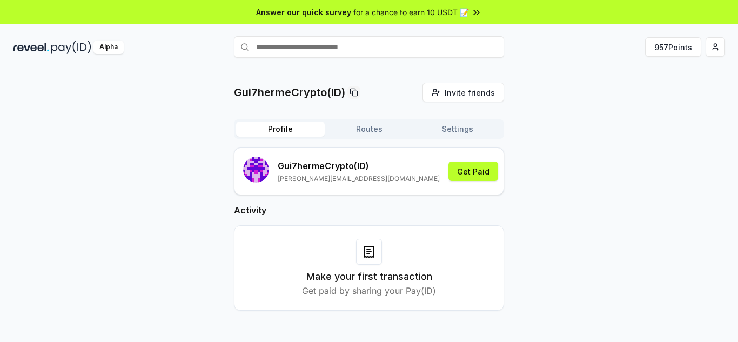
click at [375, 132] on button "Routes" at bounding box center [369, 129] width 89 height 15
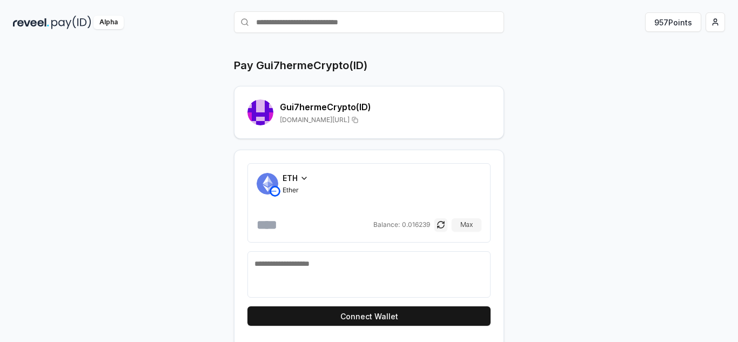
scroll to position [31, 0]
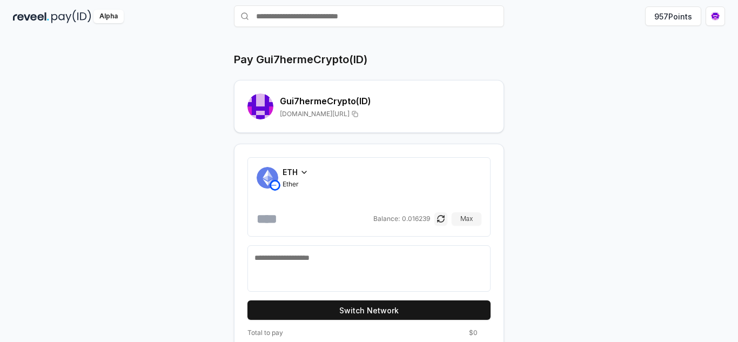
click at [303, 174] on icon at bounding box center [304, 172] width 9 height 9
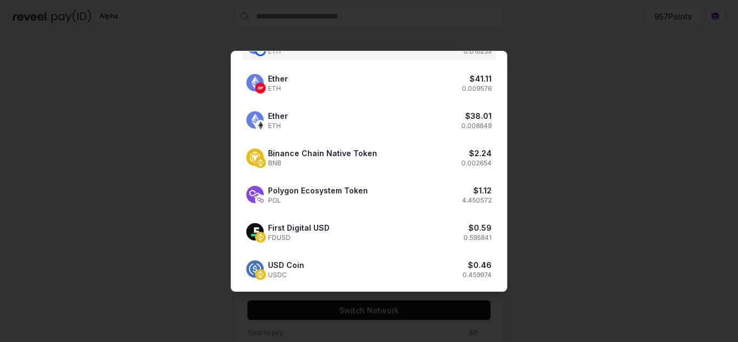
scroll to position [98, 0]
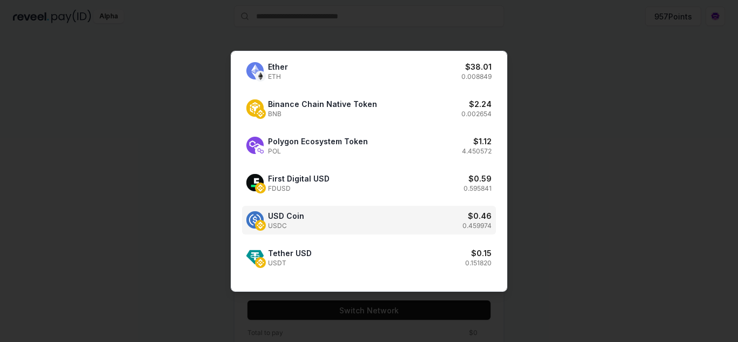
click at [344, 221] on div "USD Coin USDC $ 0.46 0.459974" at bounding box center [369, 220] width 254 height 29
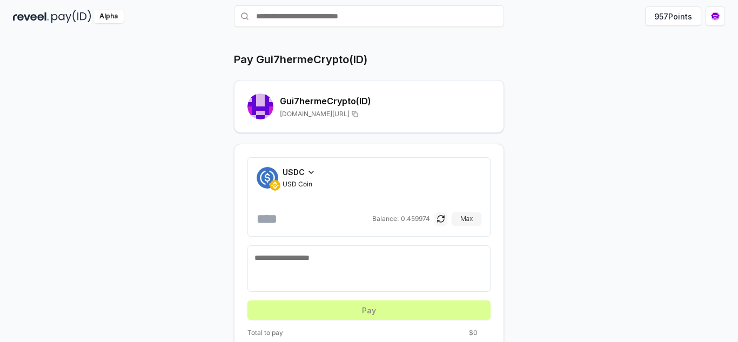
click at [437, 218] on button "button" at bounding box center [441, 218] width 13 height 13
click at [473, 222] on button "Max" at bounding box center [467, 218] width 30 height 13
type input "**********"
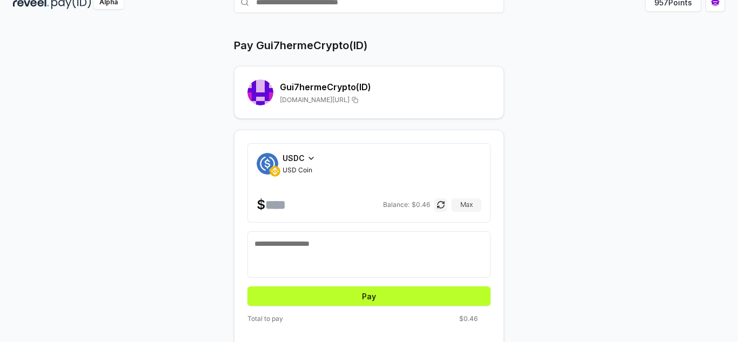
scroll to position [52, 0]
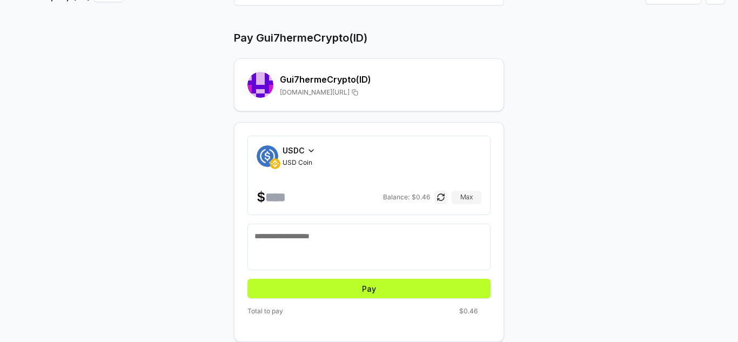
click at [362, 239] on textarea at bounding box center [369, 247] width 229 height 32
type textarea "**********"
click at [417, 300] on div "**********" at bounding box center [369, 232] width 270 height 220
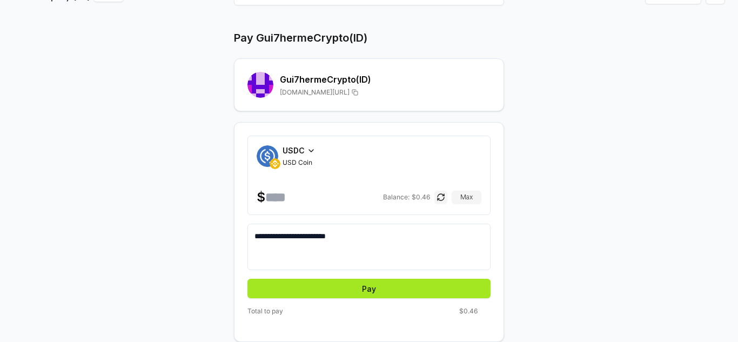
click at [419, 286] on button "Pay" at bounding box center [369, 288] width 243 height 19
click at [402, 293] on button "Pay" at bounding box center [369, 288] width 243 height 19
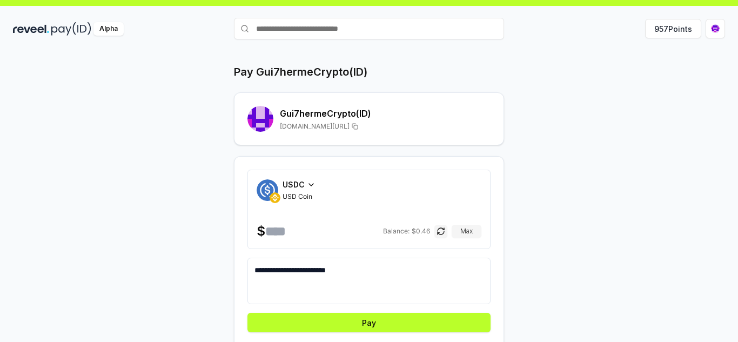
scroll to position [0, 0]
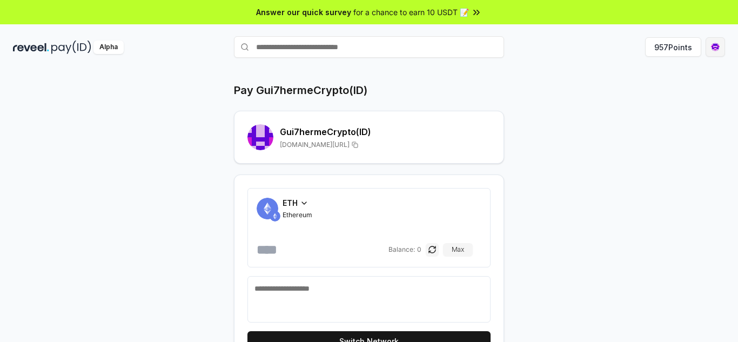
click at [717, 50] on html "Answer our quick survey for a chance to earn 10 USDT 📝 Alpha 957 Points Pay Gui…" at bounding box center [369, 171] width 738 height 342
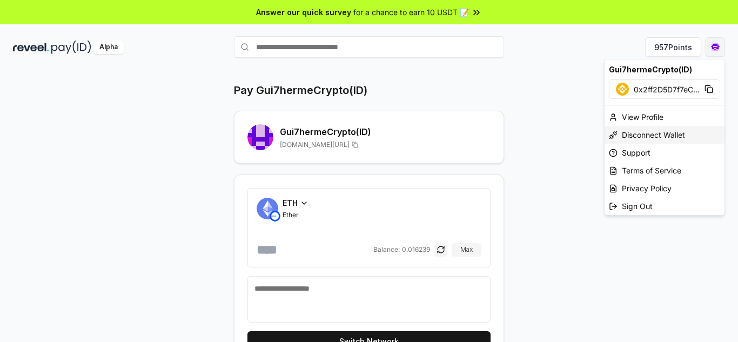
click at [648, 135] on div "Disconnect Wallet" at bounding box center [665, 135] width 120 height 18
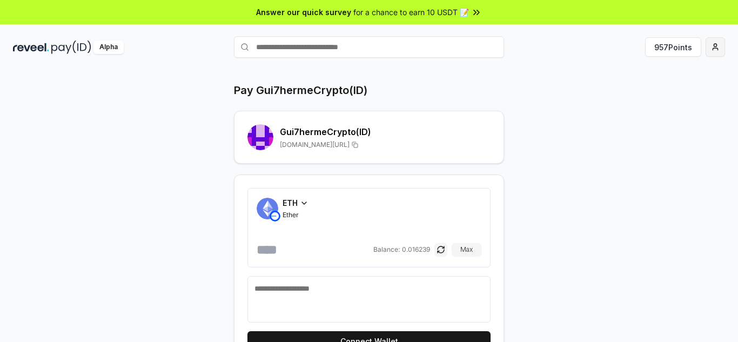
click at [713, 46] on html "Answer our quick survey for a chance to earn 10 USDT 📝 Alpha 957 Points Pay Gui…" at bounding box center [369, 171] width 738 height 342
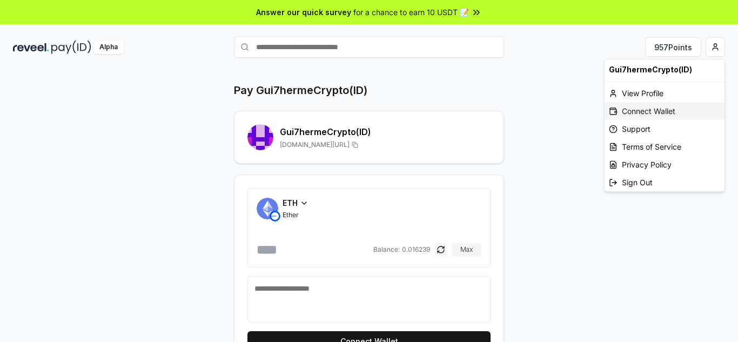
click at [657, 115] on div "Connect Wallet" at bounding box center [665, 111] width 120 height 18
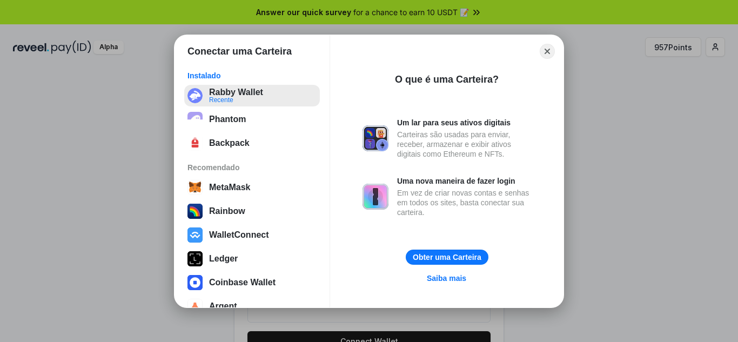
click at [251, 97] on button "Rabby Wallet Recente" at bounding box center [252, 96] width 136 height 22
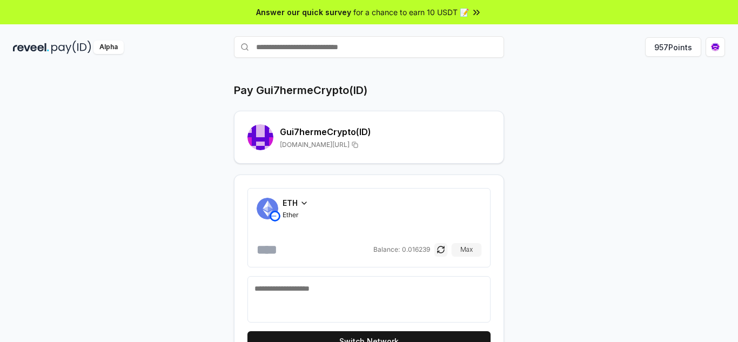
click at [292, 205] on span "ETH" at bounding box center [290, 202] width 15 height 11
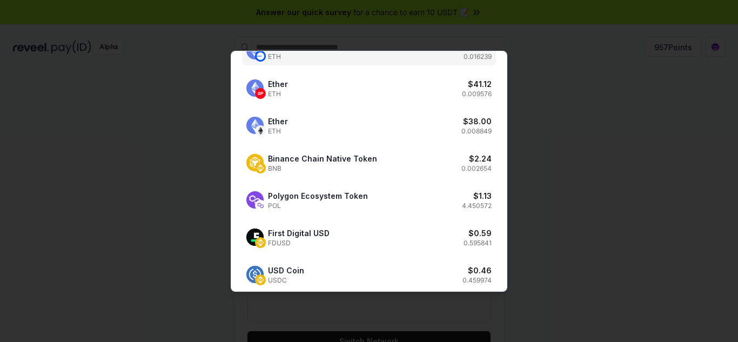
scroll to position [98, 0]
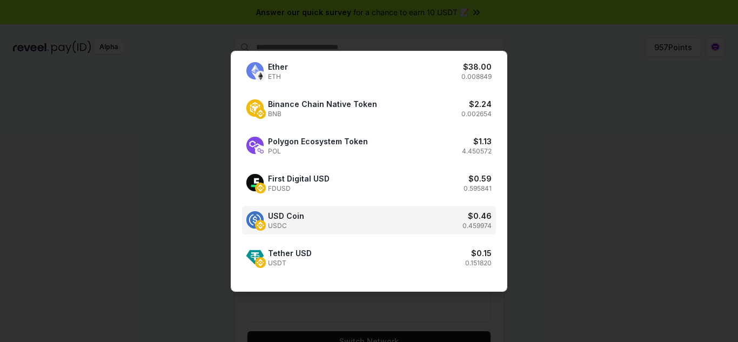
click at [368, 225] on div "USD Coin USDC $ 0.46 0.459974" at bounding box center [369, 220] width 254 height 29
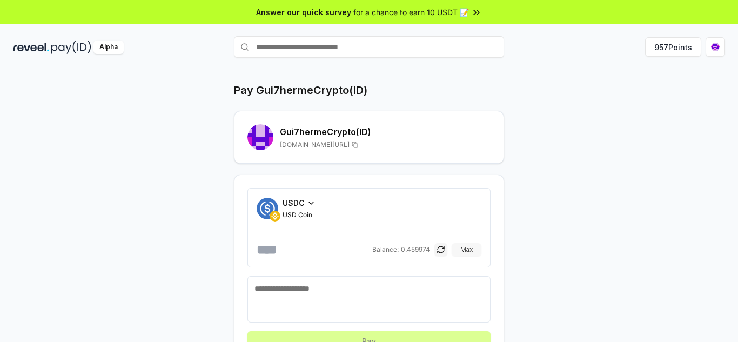
click at [467, 251] on button "Max" at bounding box center [467, 249] width 30 height 13
type input "********"
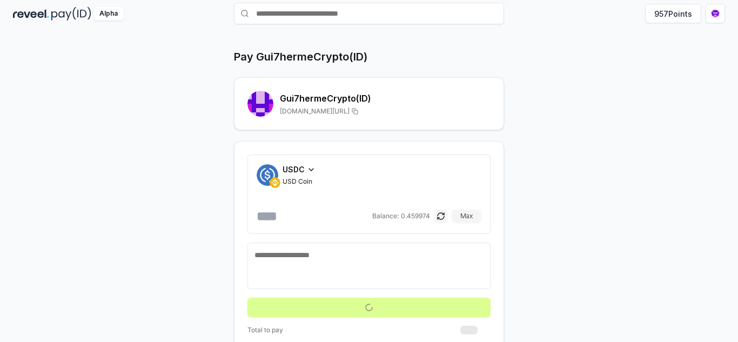
scroll to position [52, 0]
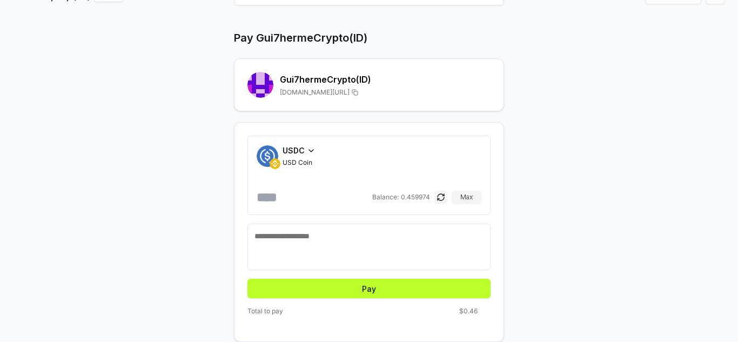
click at [396, 292] on button "Pay" at bounding box center [369, 288] width 243 height 19
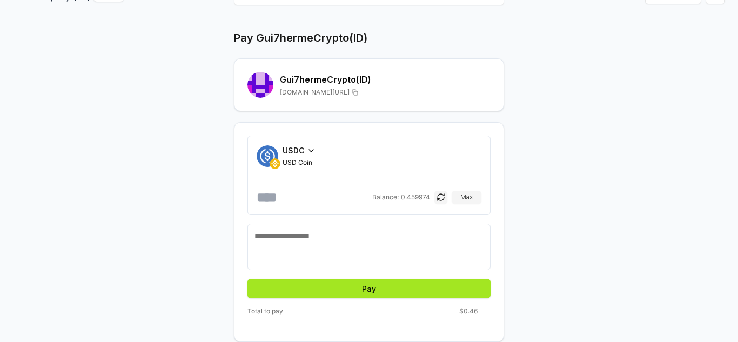
click at [376, 289] on button "Pay" at bounding box center [369, 288] width 243 height 19
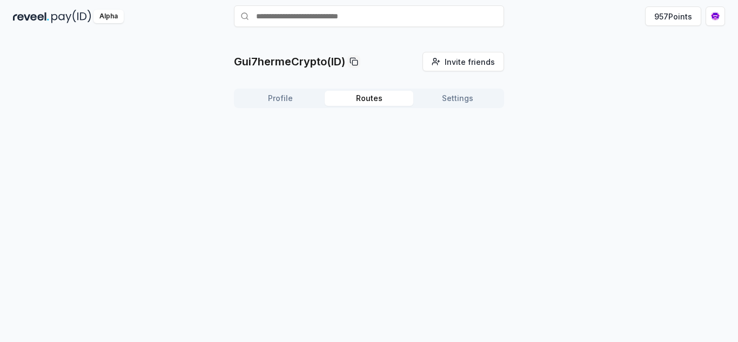
scroll to position [31, 0]
click at [376, 101] on button "Routes" at bounding box center [369, 98] width 89 height 15
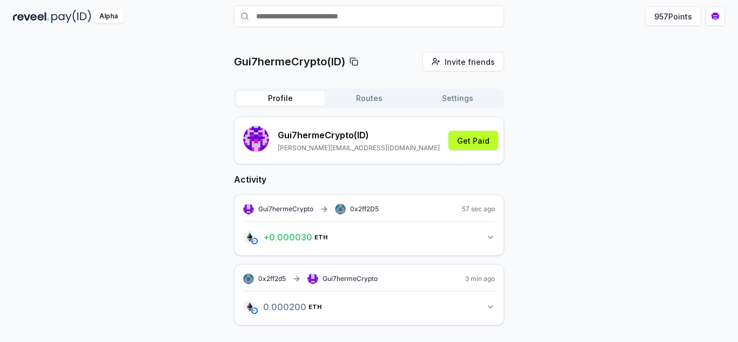
click at [300, 97] on button "Profile" at bounding box center [280, 98] width 89 height 15
click at [471, 138] on button "Get Paid" at bounding box center [474, 140] width 50 height 19
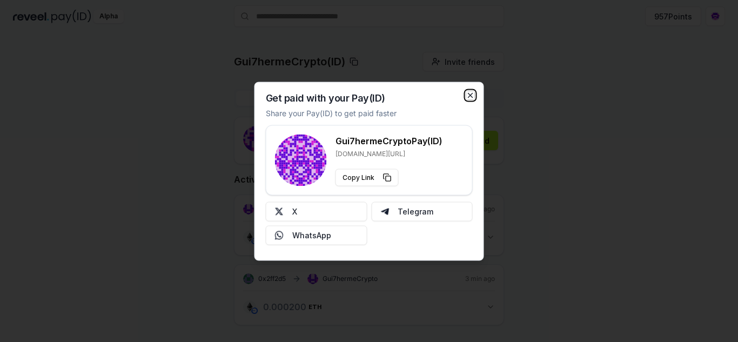
click at [469, 98] on icon "button" at bounding box center [470, 95] width 9 height 9
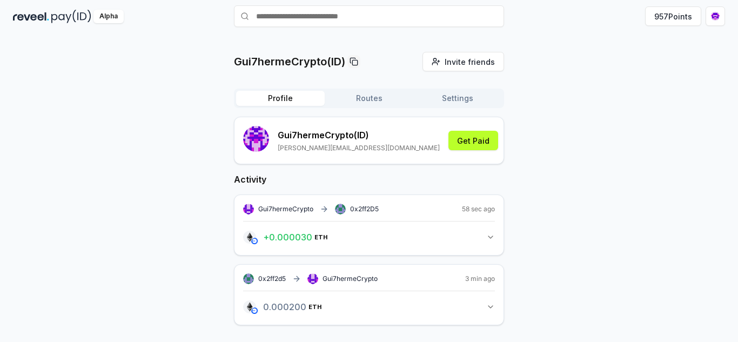
click at [374, 100] on button "Routes" at bounding box center [369, 98] width 89 height 15
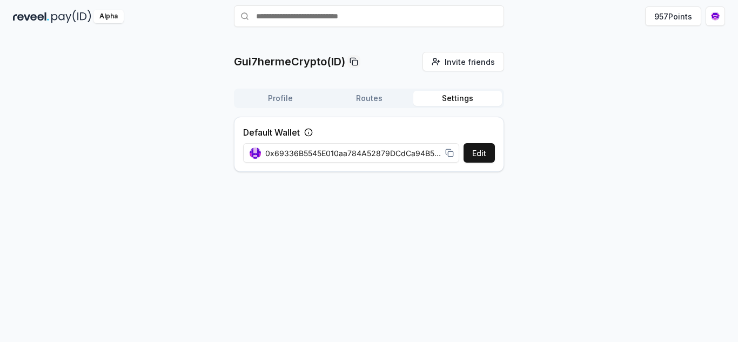
click at [479, 102] on button "Settings" at bounding box center [457, 98] width 89 height 15
click at [661, 16] on button "957 Points" at bounding box center [673, 15] width 56 height 19
